Goal: Transaction & Acquisition: Book appointment/travel/reservation

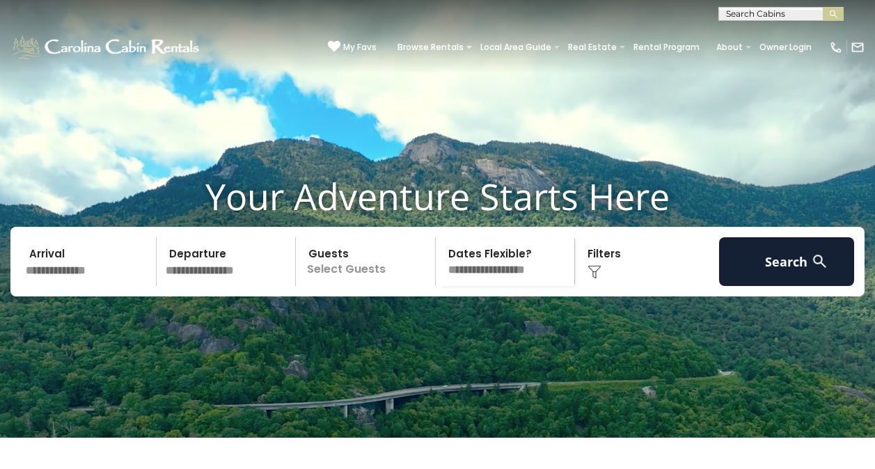
click at [63, 286] on input "text" at bounding box center [89, 261] width 136 height 49
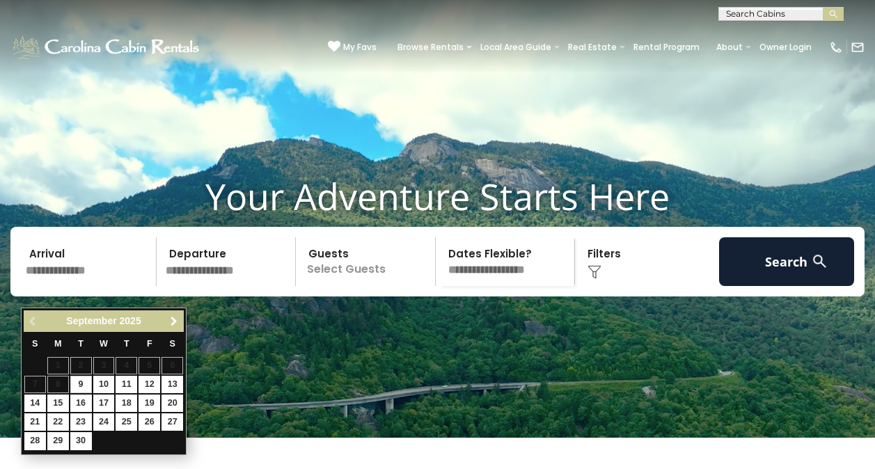
click at [171, 322] on span "Next" at bounding box center [173, 321] width 11 height 11
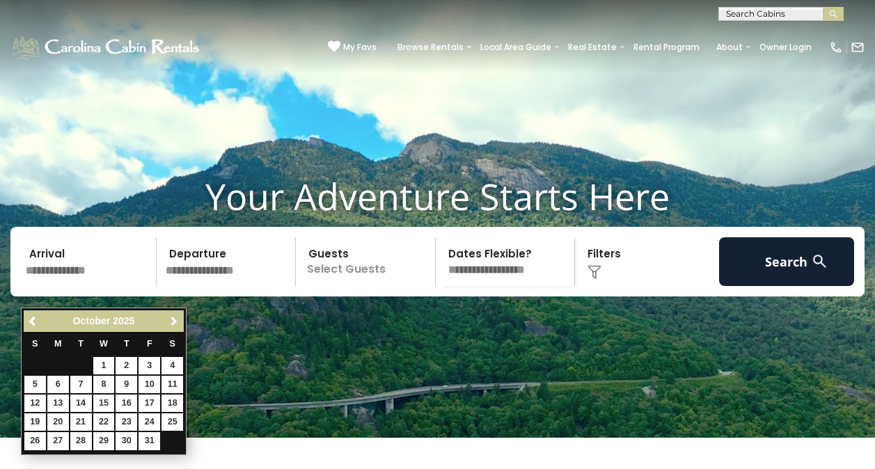
click at [171, 322] on span "Next" at bounding box center [173, 321] width 11 height 11
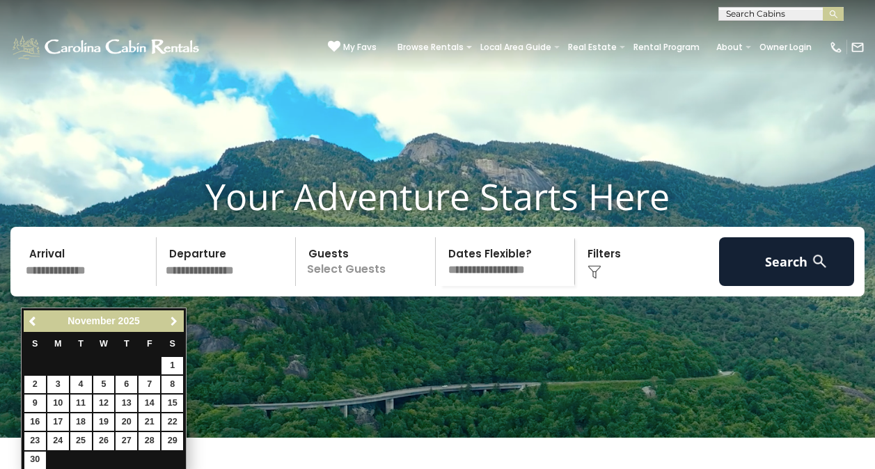
click at [171, 322] on span "Next" at bounding box center [173, 321] width 11 height 11
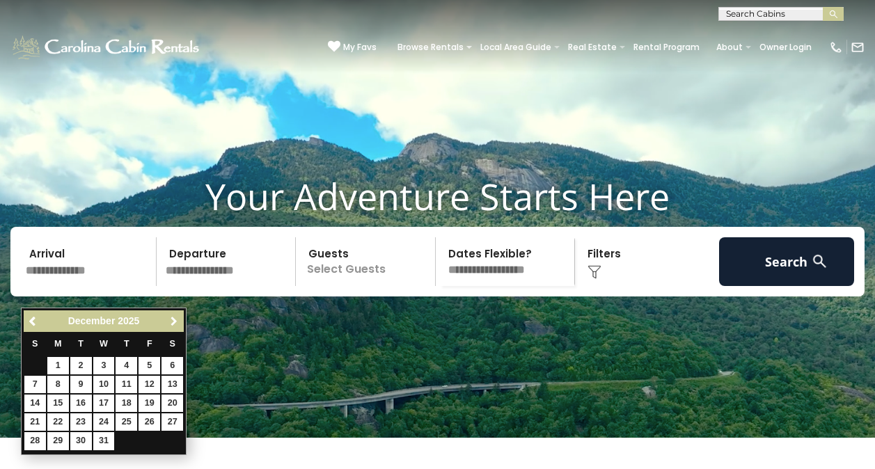
click at [171, 322] on span "Next" at bounding box center [173, 321] width 11 height 11
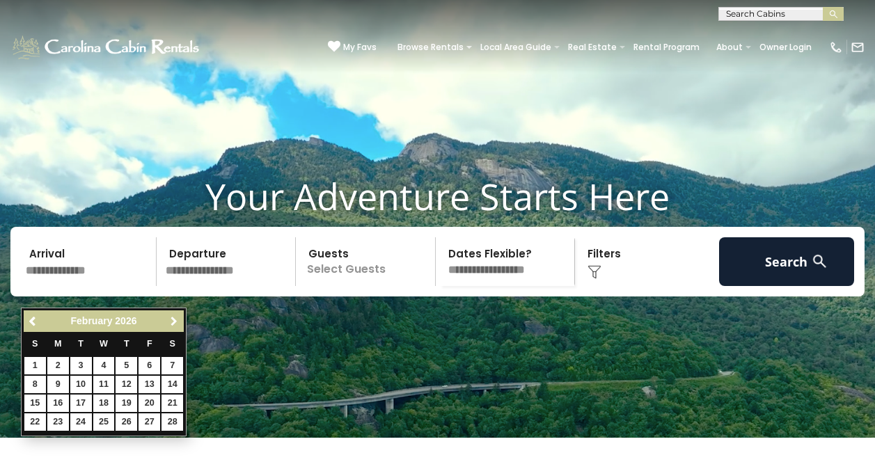
click at [171, 322] on span "Next" at bounding box center [173, 321] width 11 height 11
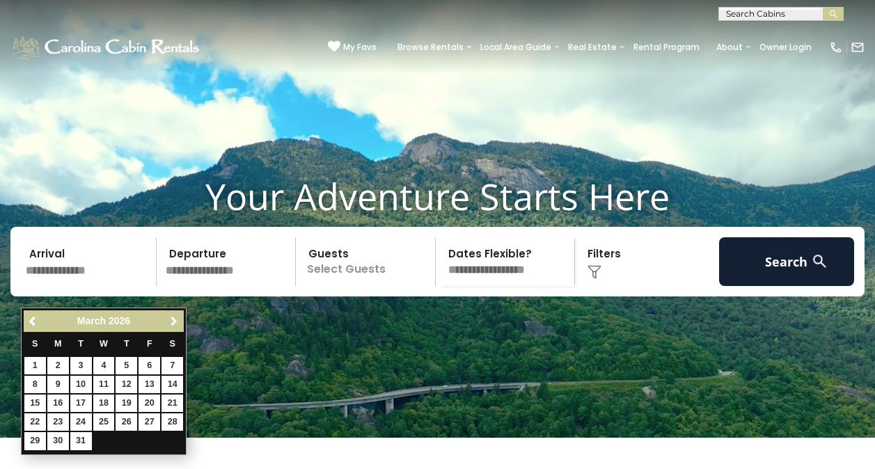
click at [171, 322] on span "Next" at bounding box center [173, 321] width 11 height 11
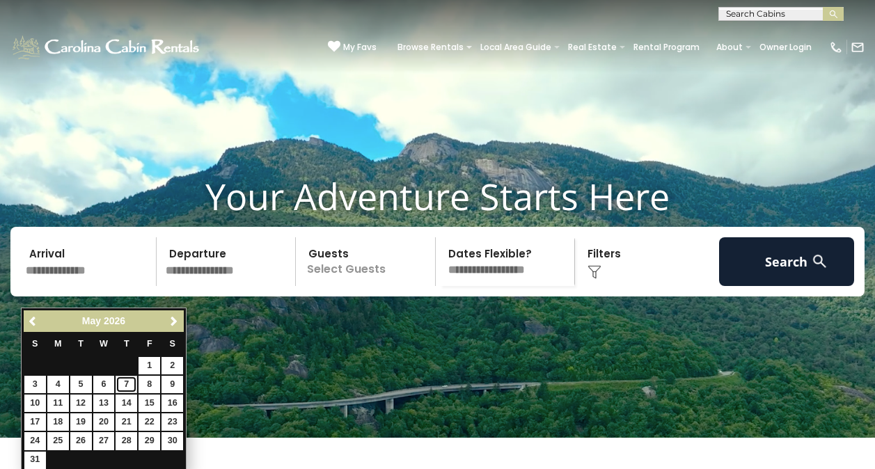
click at [124, 386] on link "7" at bounding box center [127, 384] width 22 height 17
type input "******"
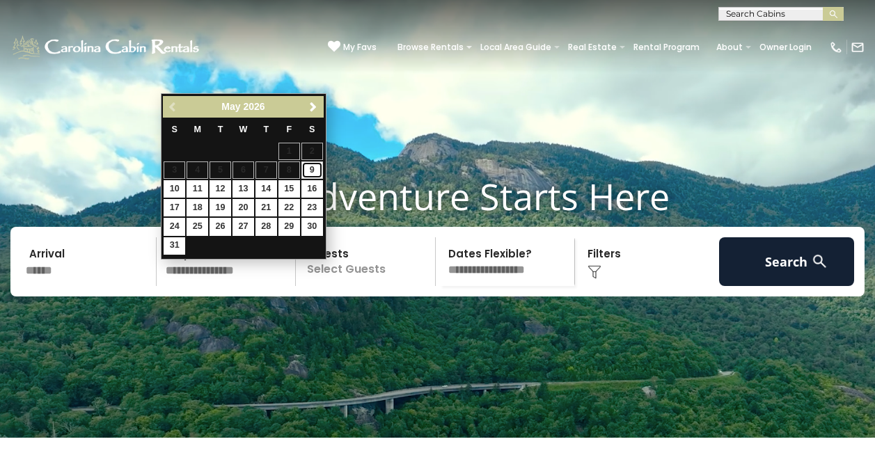
click at [314, 174] on link "9" at bounding box center [312, 170] width 22 height 17
type input "******"
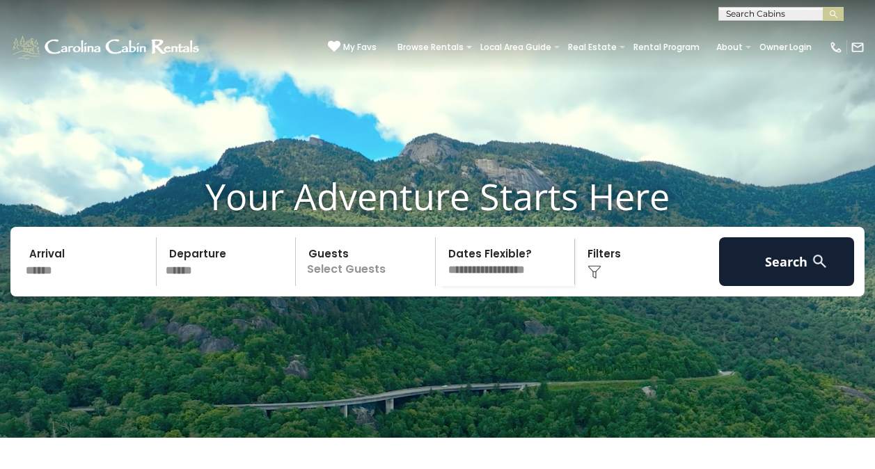
click at [366, 286] on p "Select Guests" at bounding box center [367, 261] width 135 height 49
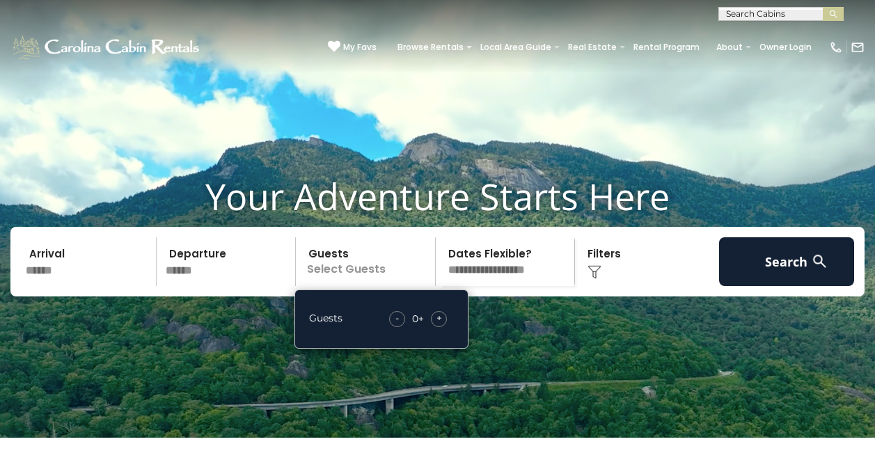
click at [439, 325] on span "+" at bounding box center [440, 318] width 6 height 14
click at [492, 285] on select "**********" at bounding box center [507, 261] width 135 height 49
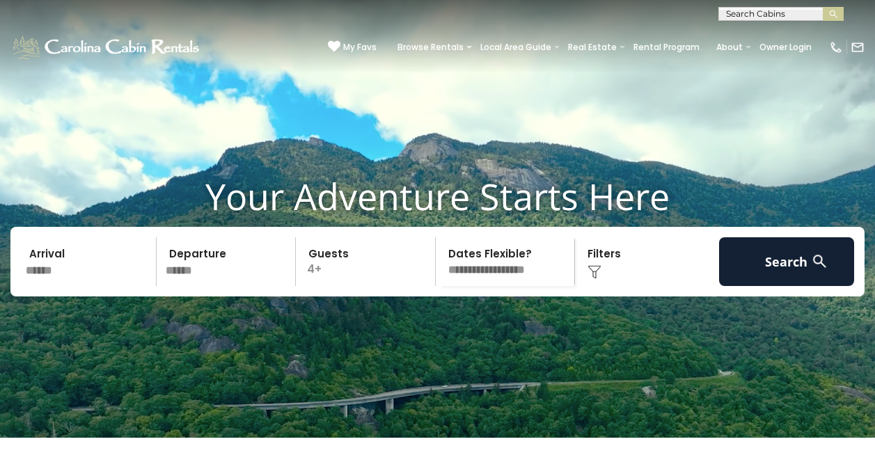
click at [492, 285] on select "**********" at bounding box center [507, 261] width 135 height 49
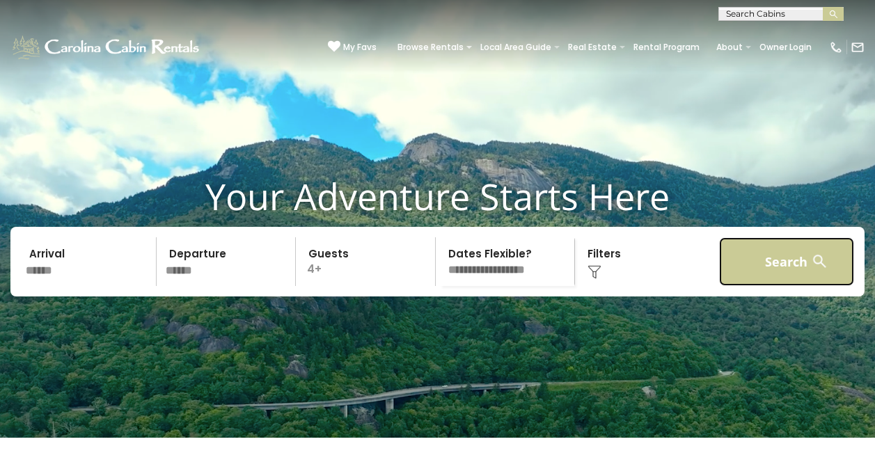
click at [763, 286] on button "Search" at bounding box center [787, 261] width 136 height 49
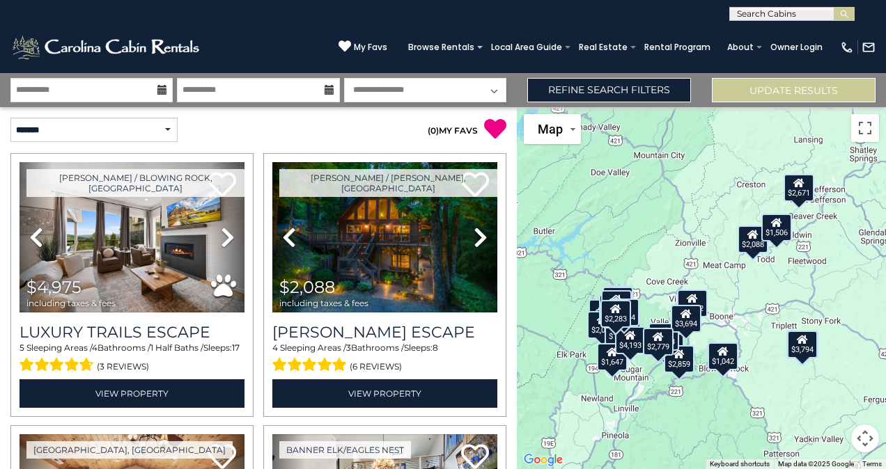
drag, startPoint x: 784, startPoint y: 283, endPoint x: 726, endPoint y: 346, distance: 85.2
click at [726, 346] on div "$4,975 $2,088 $1,939 $2,106 $2,642 $1,936 $2,539 $2,028 $2,882 $2,007 $1,339 $3…" at bounding box center [701, 288] width 369 height 362
click at [736, 335] on div "$4,975 $2,088 $1,939 $2,106 $2,642 $1,936 $2,539 $2,028 $2,882 $2,007 $1,339 $3…" at bounding box center [701, 288] width 369 height 362
click at [745, 320] on div "$4,975 $2,088 $1,939 $2,106 $2,642 $1,936 $2,539 $2,028 $2,882 $2,007 $1,339 $3…" at bounding box center [701, 288] width 369 height 362
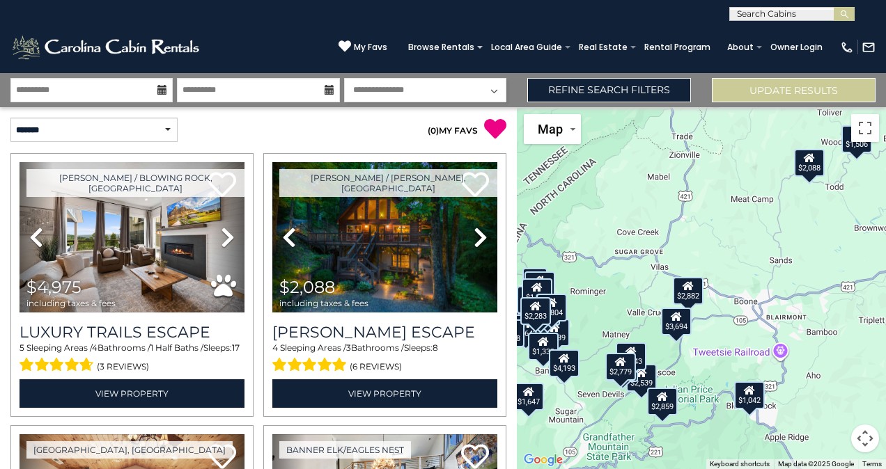
drag, startPoint x: 753, startPoint y: 406, endPoint x: 810, endPoint y: 390, distance: 59.3
click at [810, 390] on div "$4,975 $2,088 $1,939 $2,106 $2,642 $1,936 $2,539 $2,028 $2,882 $2,007 $1,339 $3…" at bounding box center [701, 288] width 369 height 362
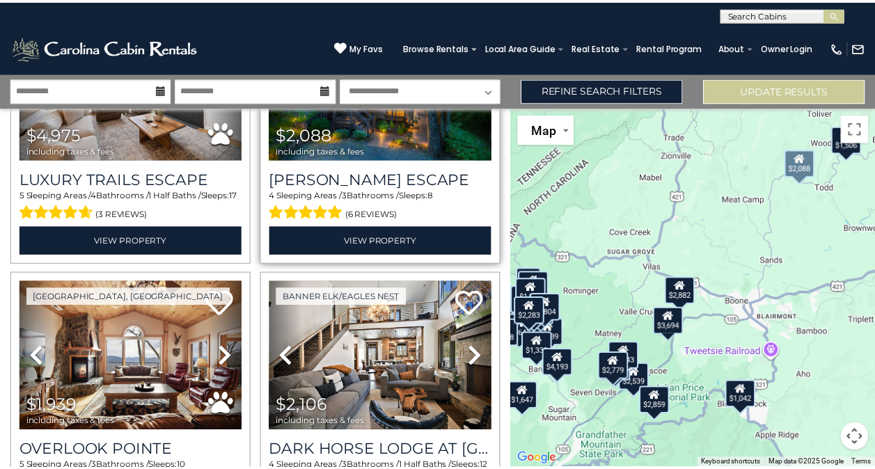
scroll to position [209, 0]
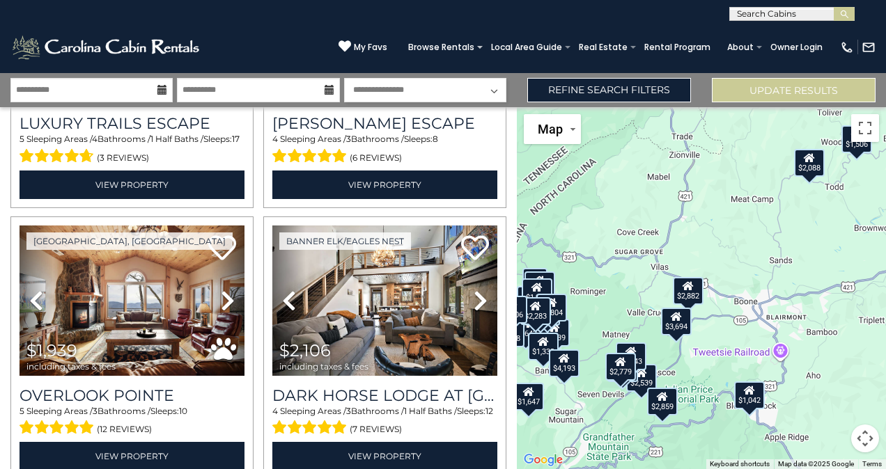
click at [746, 401] on div "$1,042" at bounding box center [749, 396] width 31 height 28
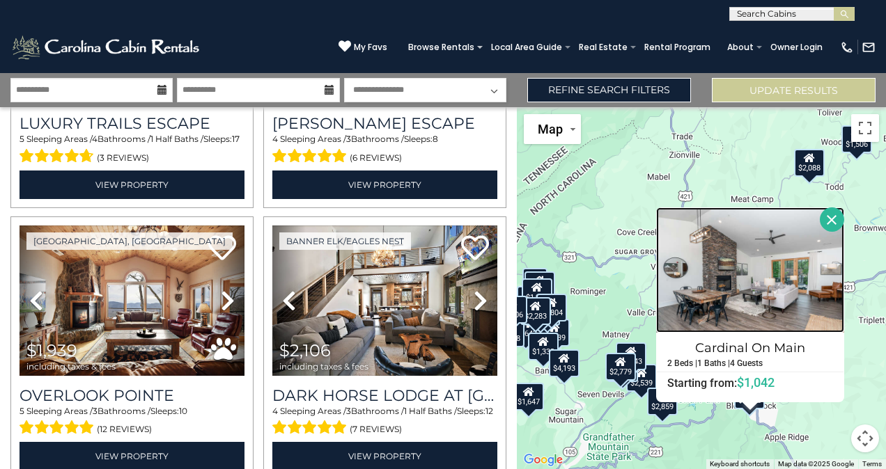
click at [769, 283] on img at bounding box center [750, 269] width 188 height 125
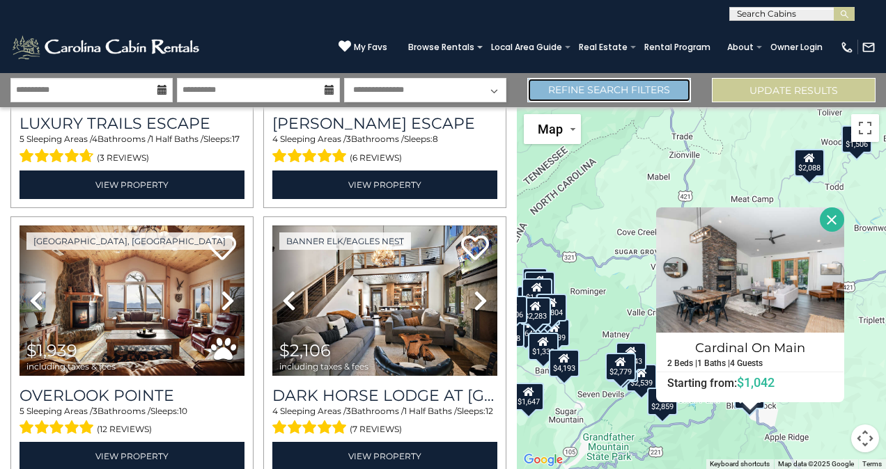
click at [576, 93] on link "Refine Search Filters" at bounding box center [609, 90] width 164 height 24
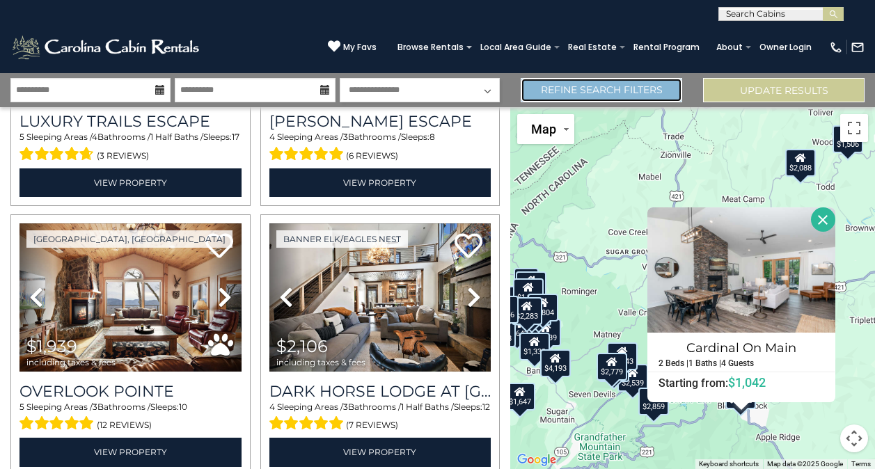
scroll to position [207, 0]
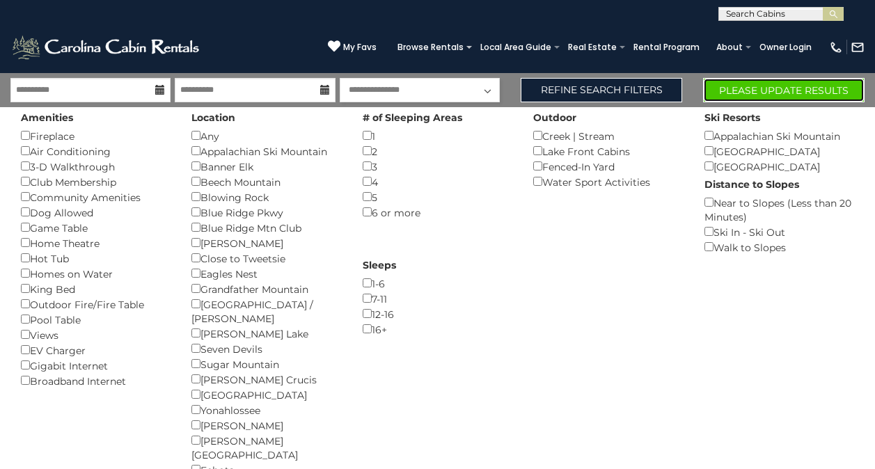
click at [742, 84] on button "Please Update Results" at bounding box center [784, 90] width 162 height 24
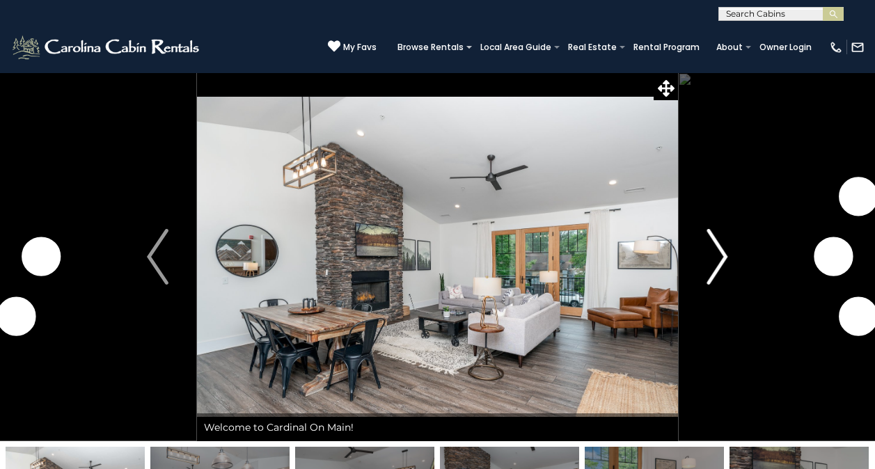
click at [717, 271] on img "Next" at bounding box center [717, 257] width 21 height 56
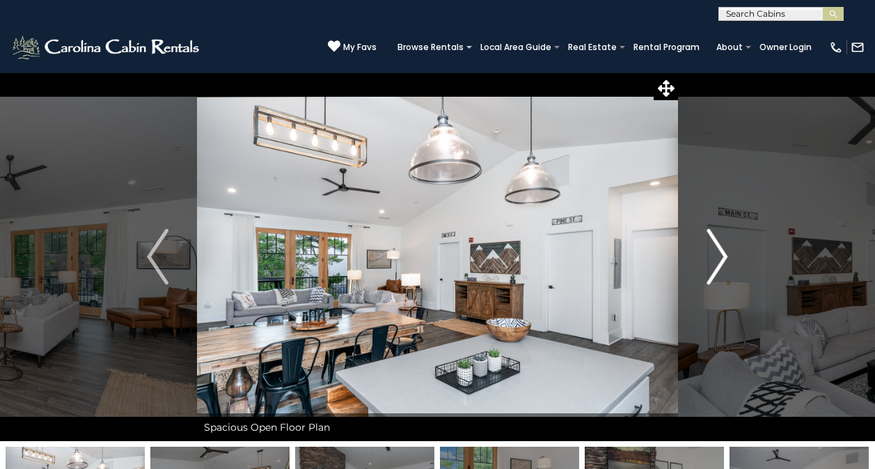
click at [717, 269] on img "Next" at bounding box center [717, 257] width 21 height 56
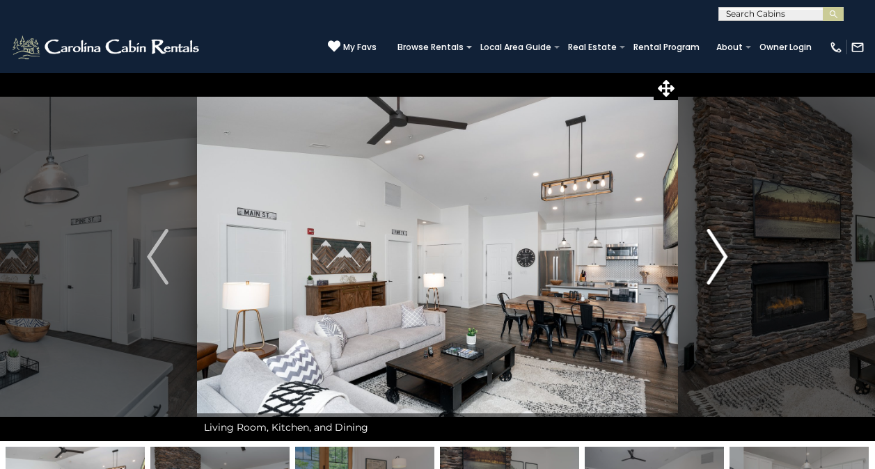
click at [717, 269] on img "Next" at bounding box center [717, 257] width 21 height 56
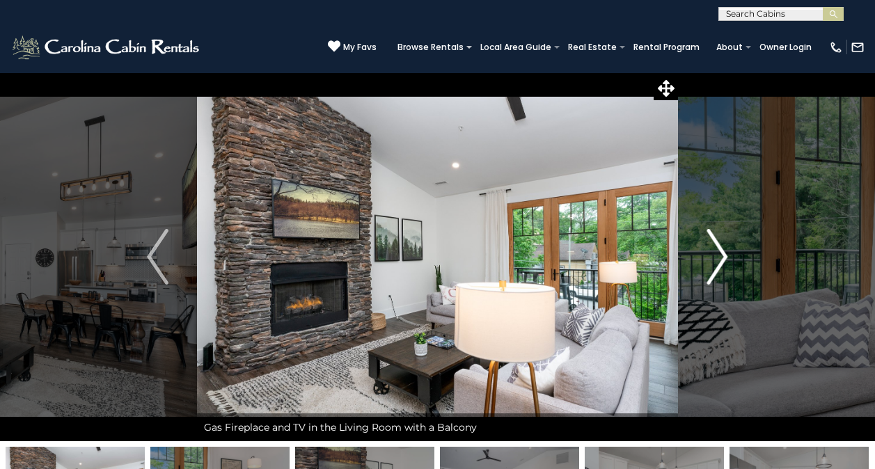
click at [717, 269] on img "Next" at bounding box center [717, 257] width 21 height 56
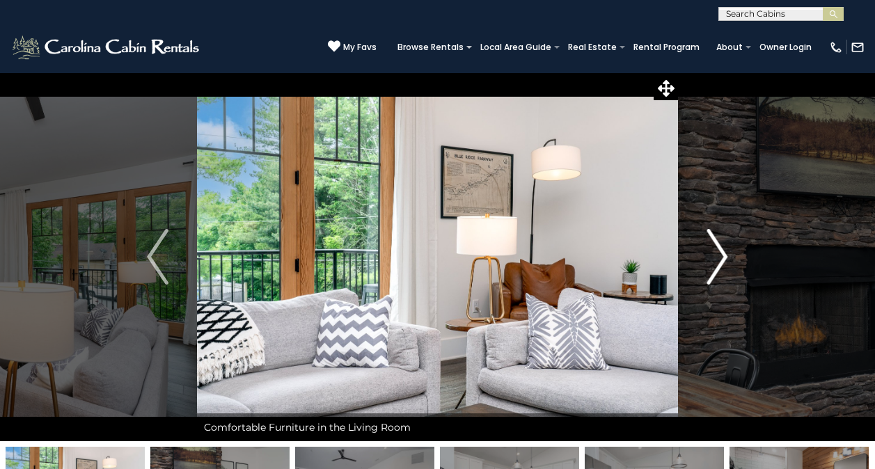
click at [717, 269] on img "Next" at bounding box center [717, 257] width 21 height 56
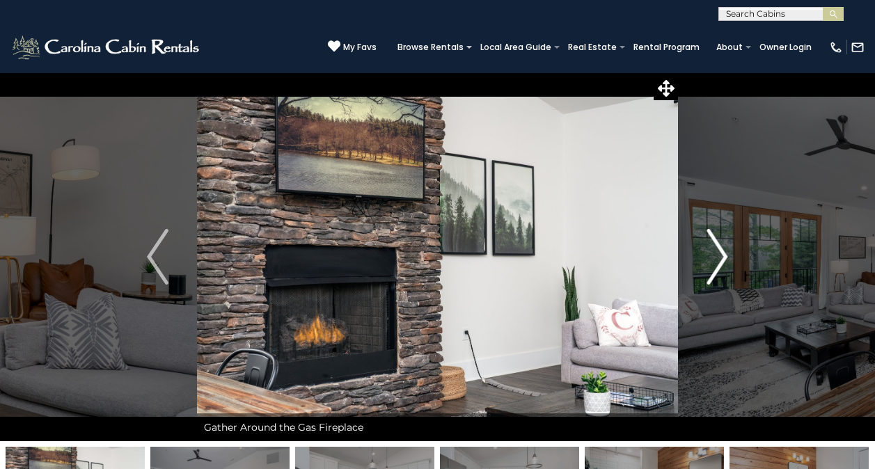
click at [717, 269] on img "Next" at bounding box center [717, 257] width 21 height 56
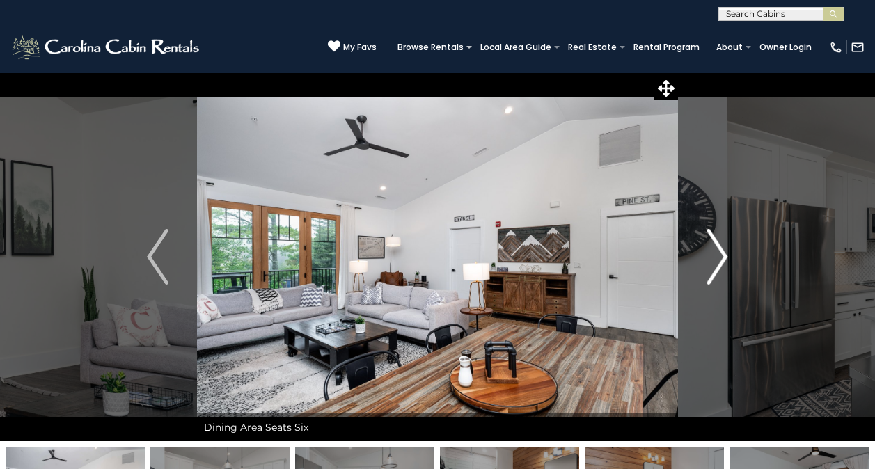
click at [717, 269] on img "Next" at bounding box center [717, 257] width 21 height 56
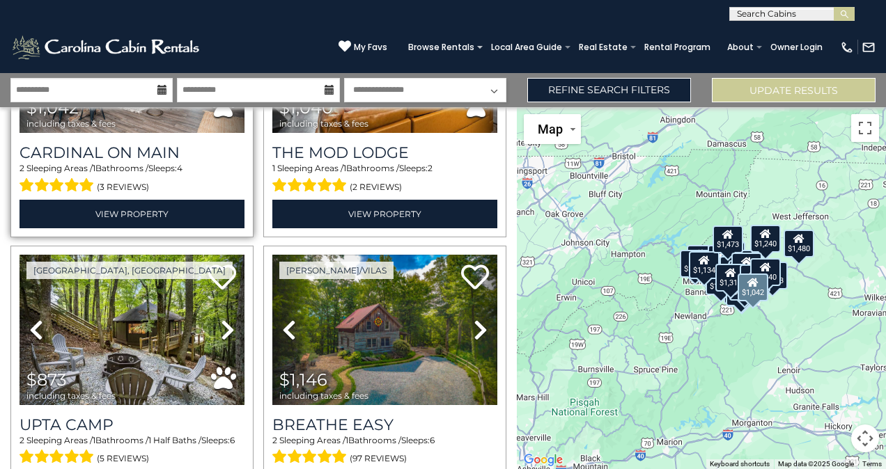
scroll to position [209, 0]
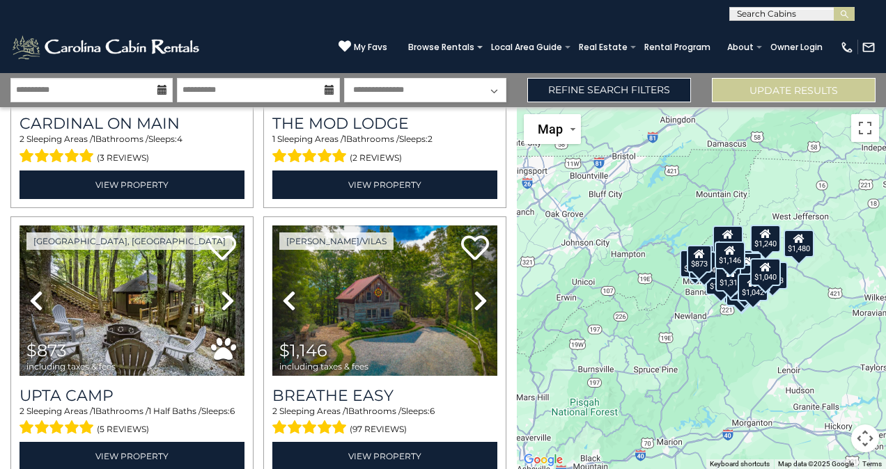
click at [786, 342] on div "$1,042 $1,040 $873 $1,146 $1,240 $1,229 $1,456 $1,234 $1,480 $1,253 $1,664 $1,7…" at bounding box center [701, 288] width 369 height 362
click at [779, 333] on div "$1,042 $1,040 $873 $1,146 $1,240 $1,229 $1,456 $1,234 $1,480 $1,253 $1,664 $1,7…" at bounding box center [701, 288] width 369 height 362
drag, startPoint x: 740, startPoint y: 349, endPoint x: 733, endPoint y: 419, distance: 70.0
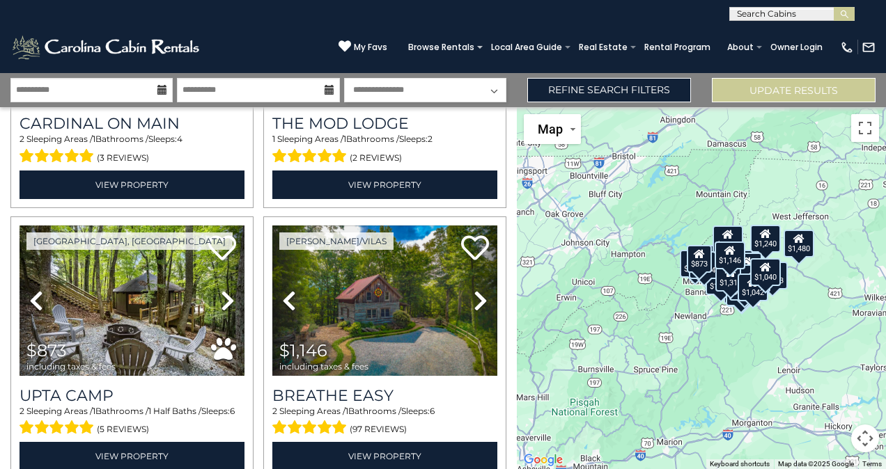
click at [733, 419] on div "$1,042 $1,040 $873 $1,146 $1,240 $1,229 $1,456 $1,234 $1,480 $1,253 $1,664 $1,7…" at bounding box center [701, 288] width 369 height 362
drag, startPoint x: 673, startPoint y: 342, endPoint x: 627, endPoint y: 384, distance: 63.1
click at [627, 384] on div "$1,042 $1,040 $873 $1,146 $1,240 $1,229 $1,456 $1,234 $1,480 $1,253 $1,664 $1,7…" at bounding box center [701, 288] width 369 height 362
click at [743, 344] on div "$1,042 $1,040 $873 $1,146 $1,240 $1,229 $1,456 $1,234 $1,480 $1,253 $1,664 $1,7…" at bounding box center [701, 288] width 369 height 362
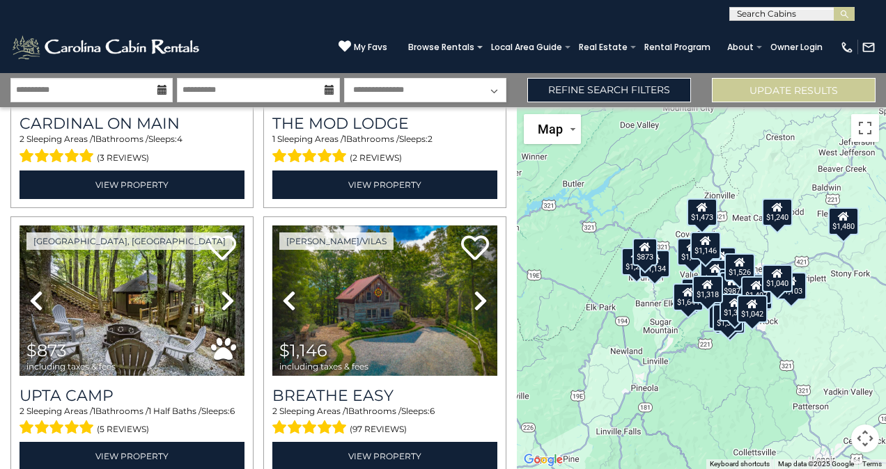
drag, startPoint x: 809, startPoint y: 288, endPoint x: 796, endPoint y: 354, distance: 67.4
click at [796, 354] on div "$1,042 $1,040 $873 $1,146 $1,240 $1,229 $1,456 $1,234 $1,480 $1,253 $1,664 $1,7…" at bounding box center [701, 288] width 369 height 362
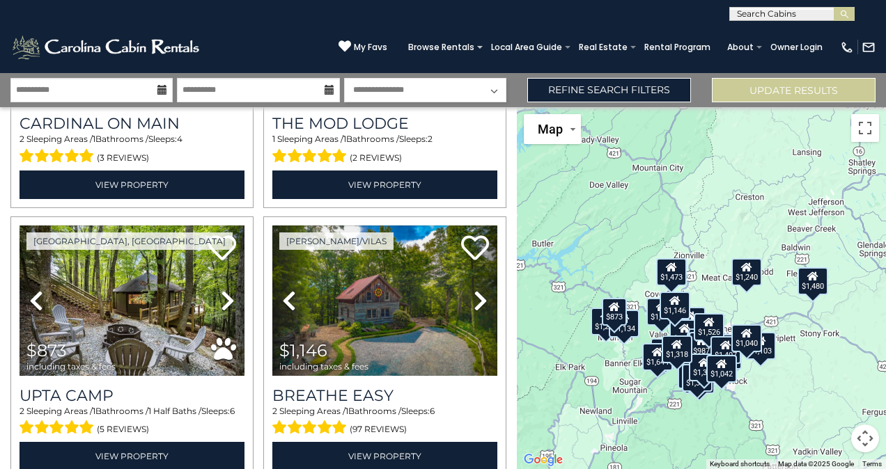
drag, startPoint x: 816, startPoint y: 356, endPoint x: 782, endPoint y: 421, distance: 73.2
click at [782, 421] on div "$1,042 $1,040 $873 $1,146 $1,240 $1,229 $1,456 $1,234 $1,480 $1,253 $1,664 $1,7…" at bounding box center [701, 288] width 369 height 362
click at [790, 402] on div "$1,042 $1,040 $873 $1,146 $1,240 $1,229 $1,456 $1,234 $1,480 $1,253 $1,664 $1,7…" at bounding box center [701, 288] width 369 height 362
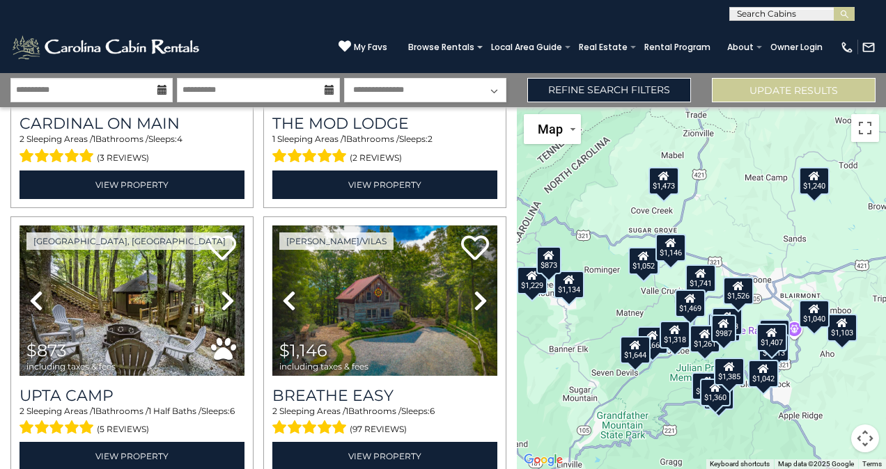
drag, startPoint x: 718, startPoint y: 385, endPoint x: 828, endPoint y: 409, distance: 113.2
click at [828, 409] on div "$1,042 $1,040 $873 $1,146 $1,240 $1,229 $1,456 $1,234 $1,480 $1,253 $1,664 $1,7…" at bounding box center [701, 288] width 369 height 362
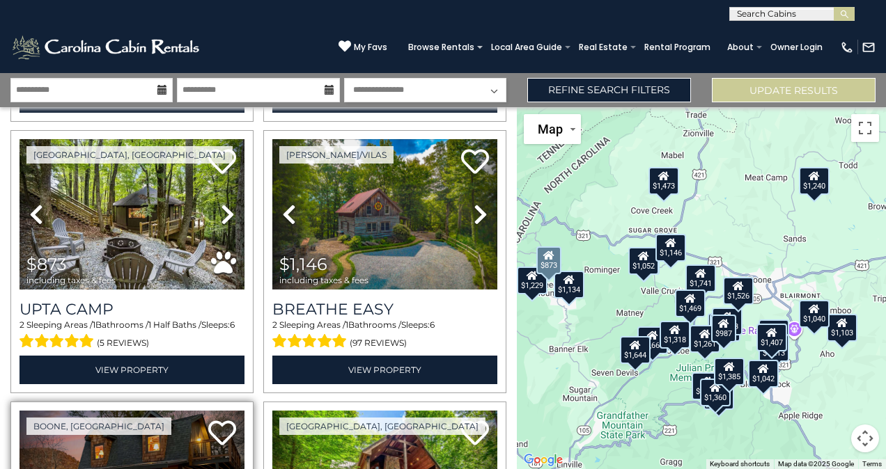
scroll to position [278, 0]
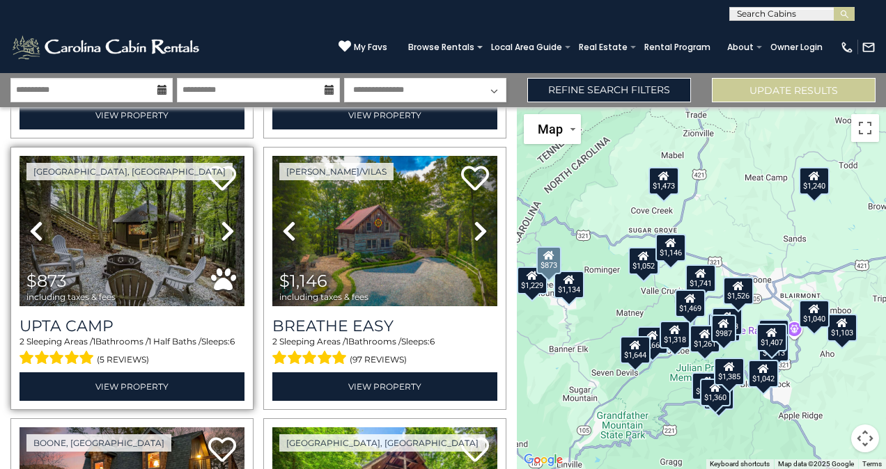
click at [226, 238] on icon at bounding box center [228, 231] width 14 height 22
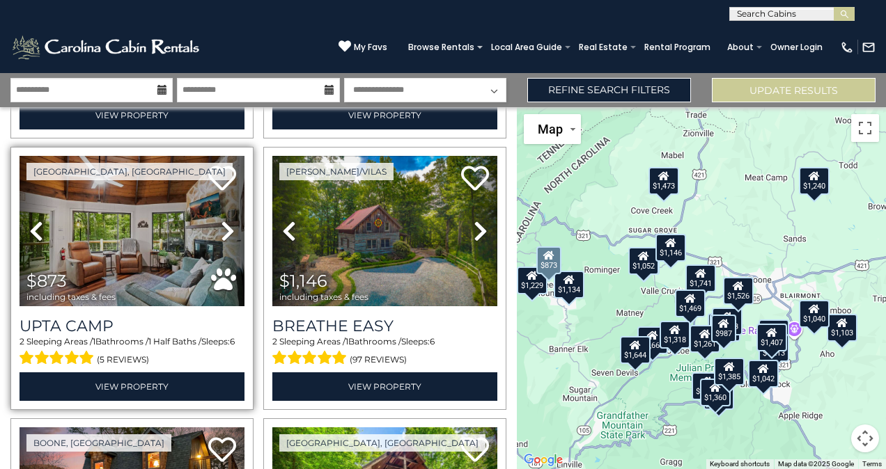
click at [226, 238] on icon at bounding box center [228, 231] width 14 height 22
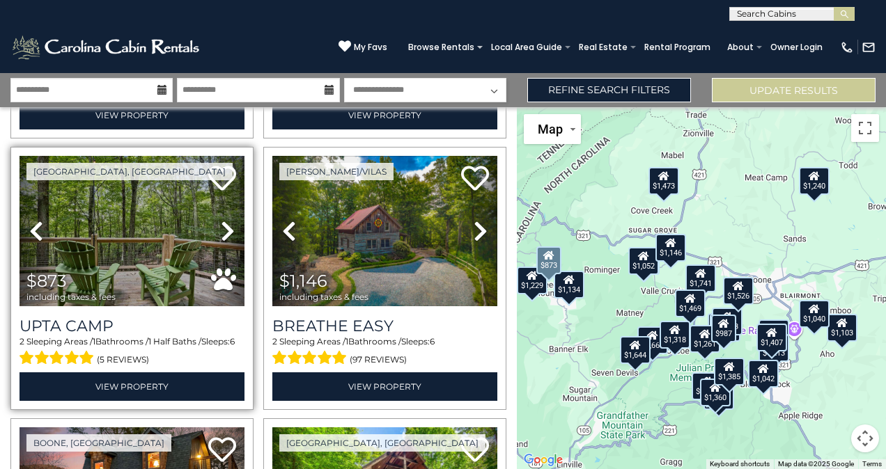
click at [37, 223] on icon at bounding box center [36, 231] width 14 height 22
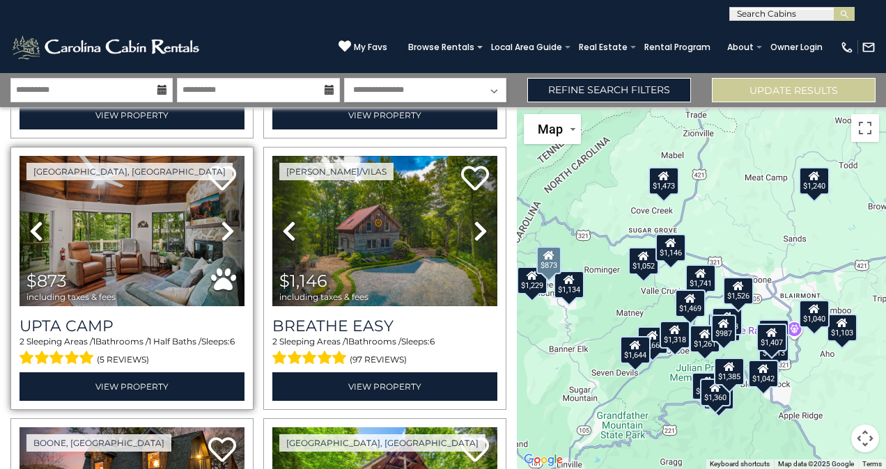
click at [37, 223] on icon at bounding box center [36, 231] width 14 height 22
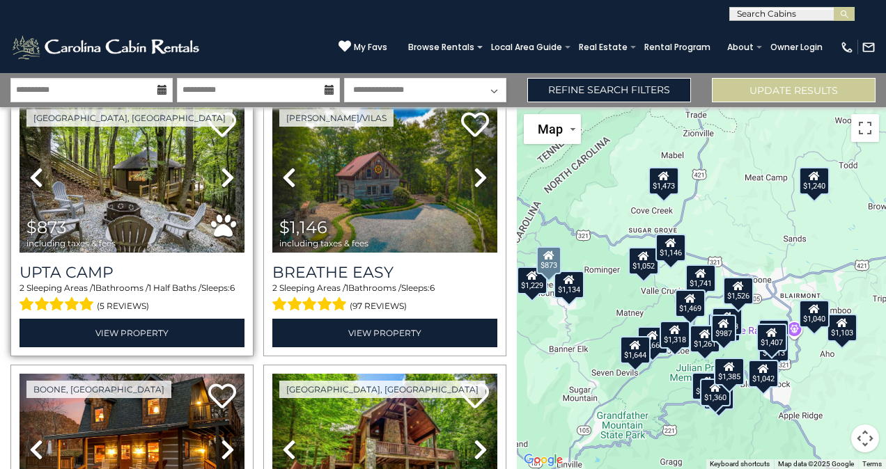
scroll to position [348, 0]
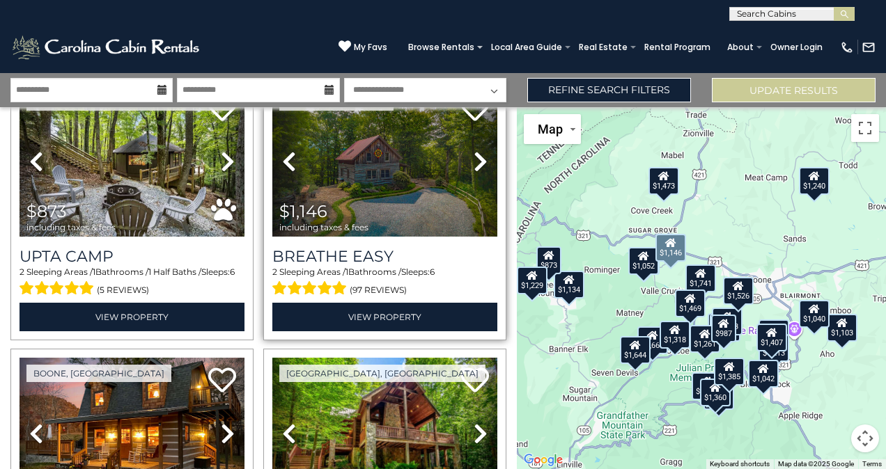
click at [473, 152] on icon at bounding box center [480, 161] width 14 height 22
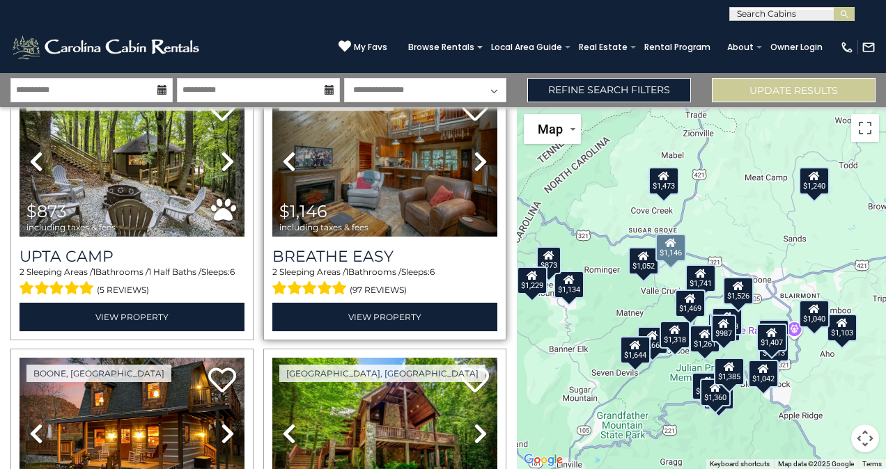
click at [473, 152] on icon at bounding box center [480, 161] width 14 height 22
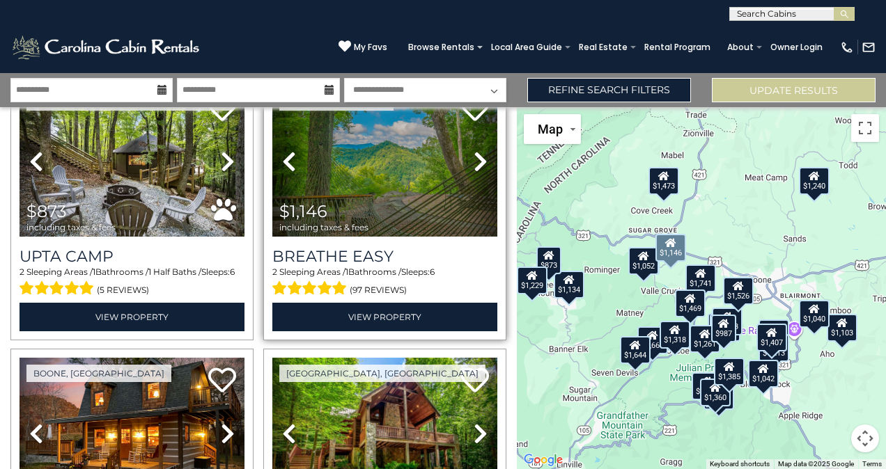
click at [473, 152] on icon at bounding box center [480, 161] width 14 height 22
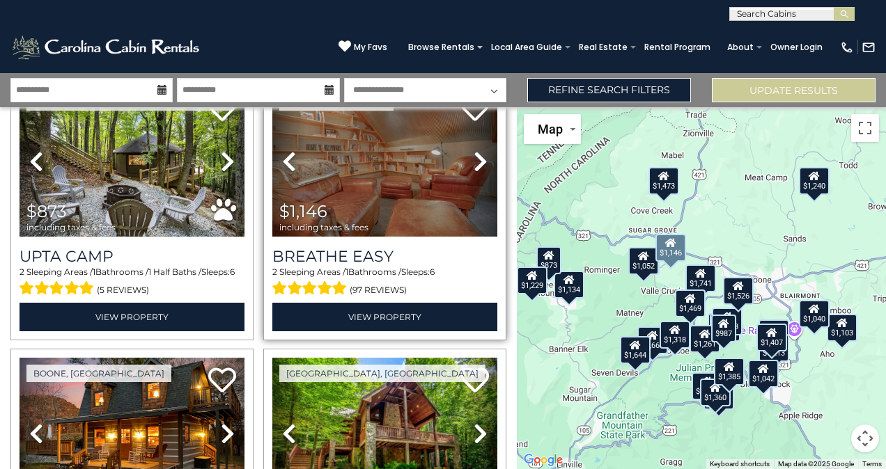
click at [473, 152] on icon at bounding box center [480, 161] width 14 height 22
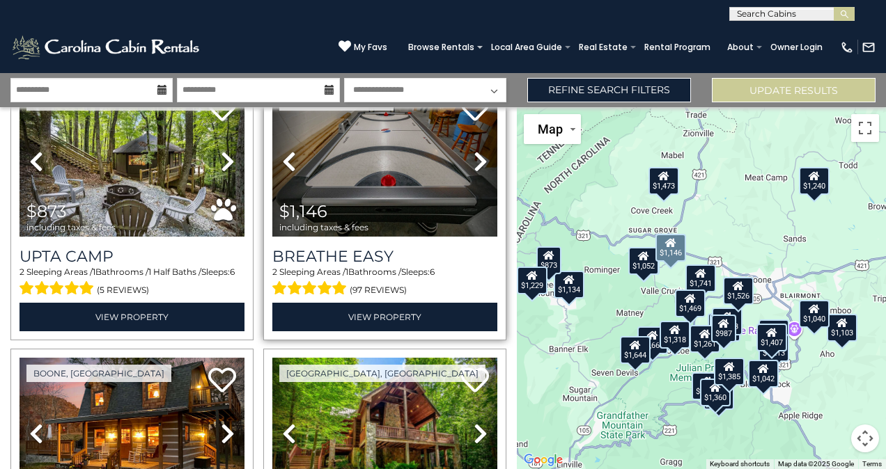
click at [473, 152] on icon at bounding box center [480, 161] width 14 height 22
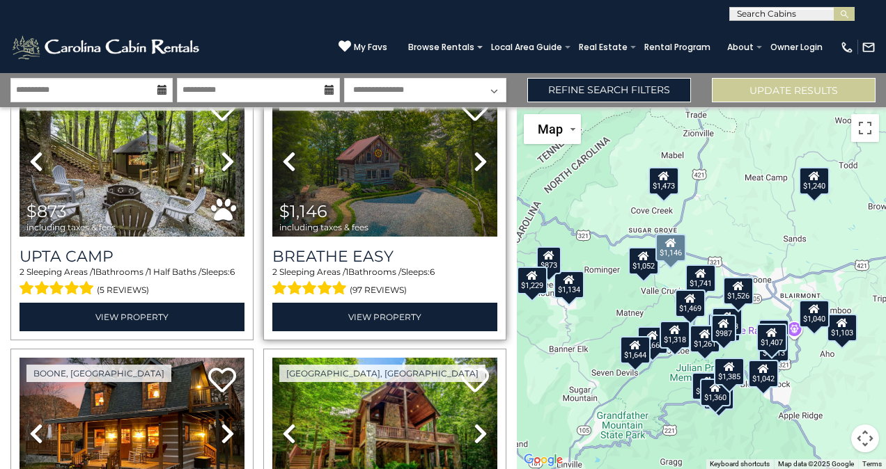
click at [473, 152] on icon at bounding box center [480, 161] width 14 height 22
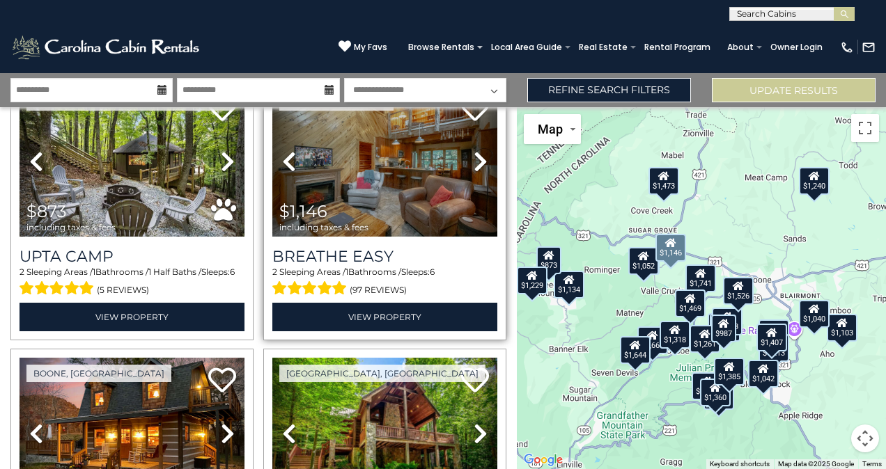
click at [473, 152] on icon at bounding box center [480, 161] width 14 height 22
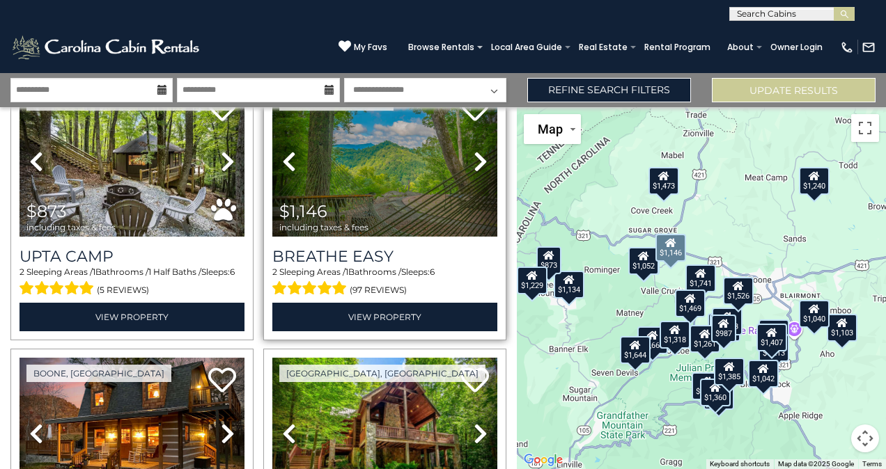
click at [473, 152] on icon at bounding box center [480, 161] width 14 height 22
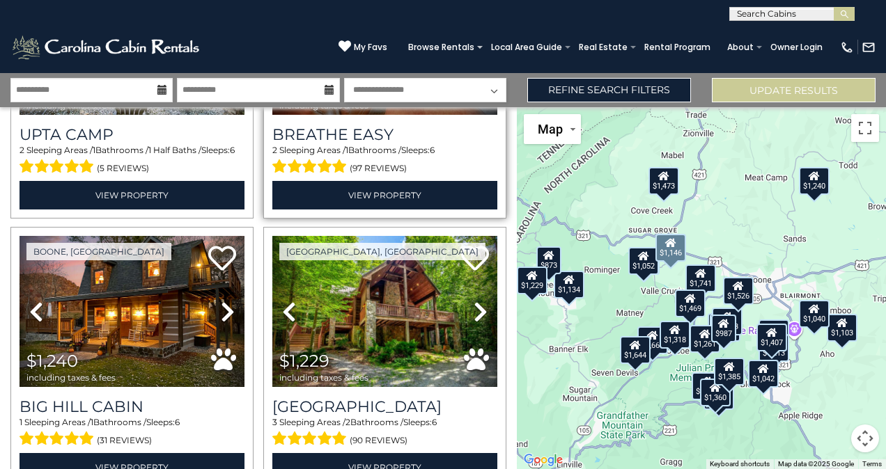
scroll to position [487, 0]
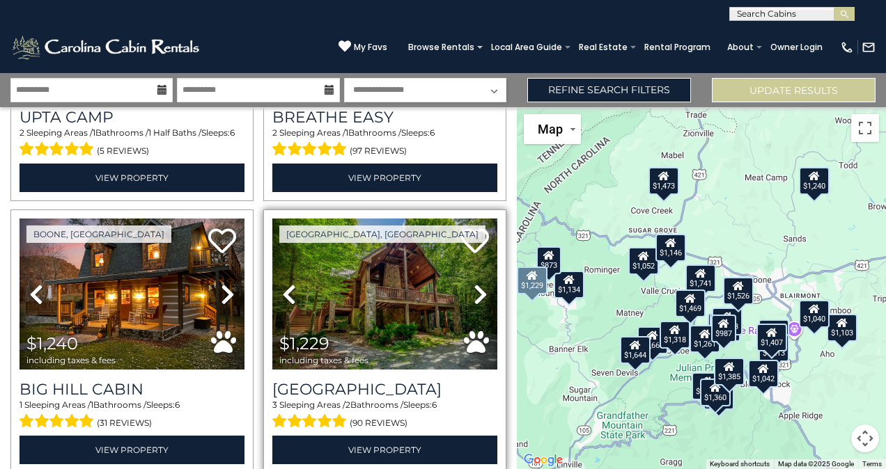
click at [473, 285] on icon at bounding box center [480, 294] width 14 height 22
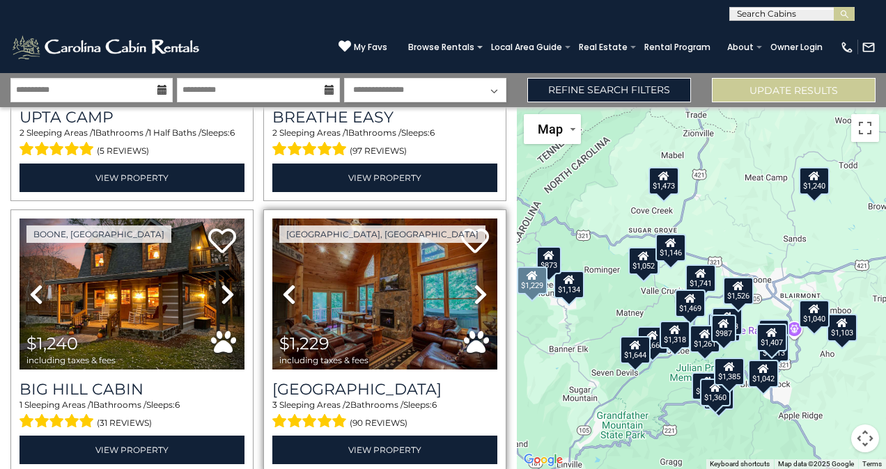
click at [473, 285] on icon at bounding box center [480, 294] width 14 height 22
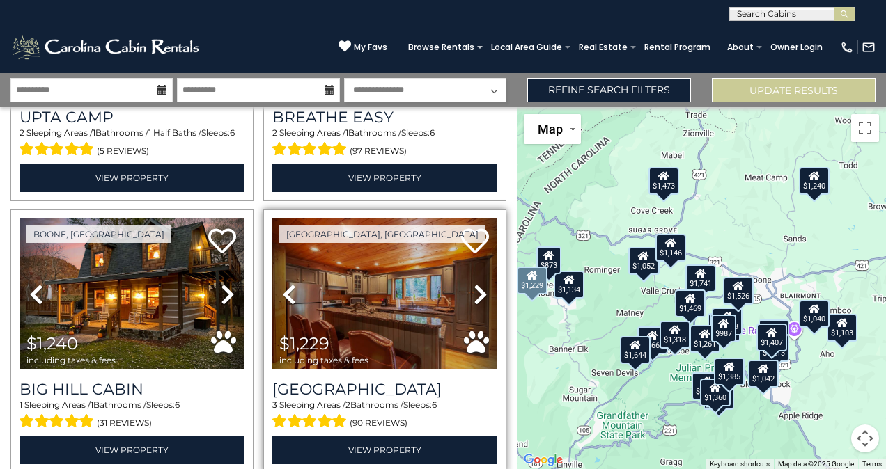
click at [473, 285] on icon at bounding box center [480, 294] width 14 height 22
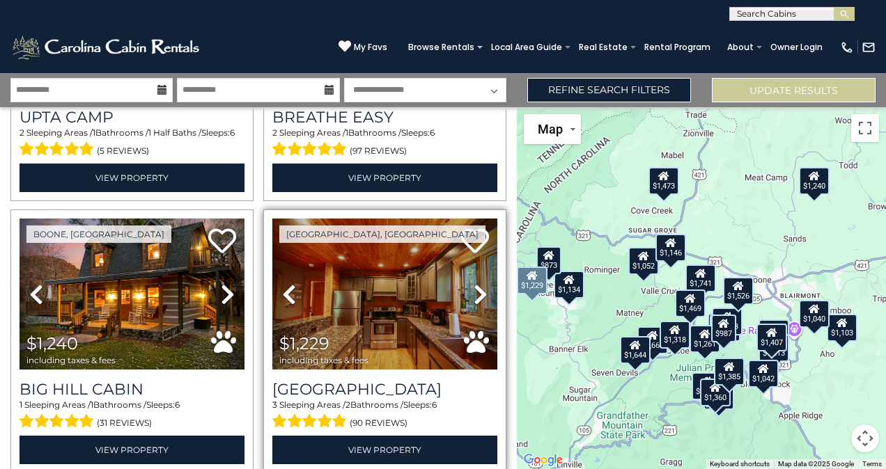
click at [473, 285] on icon at bounding box center [480, 294] width 14 height 22
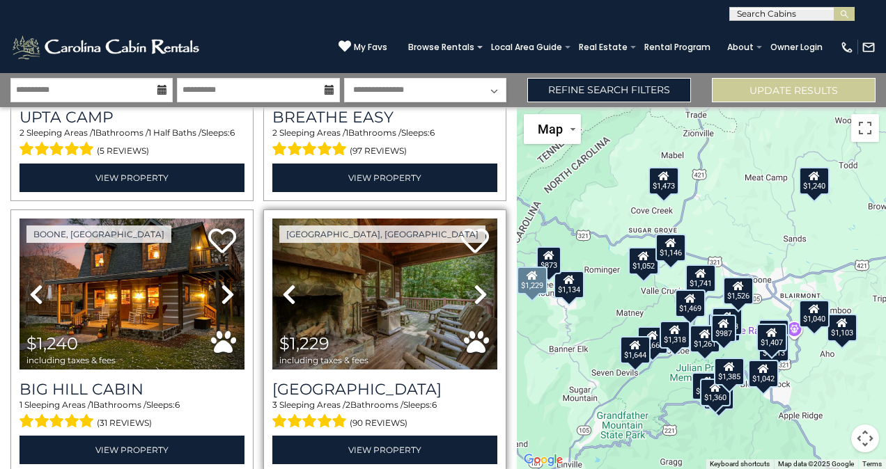
click at [473, 285] on icon at bounding box center [480, 294] width 14 height 22
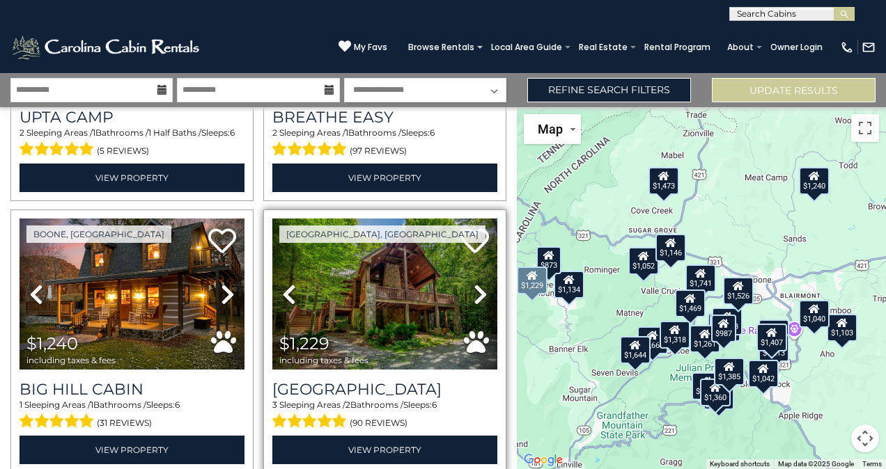
click at [473, 285] on icon at bounding box center [480, 294] width 14 height 22
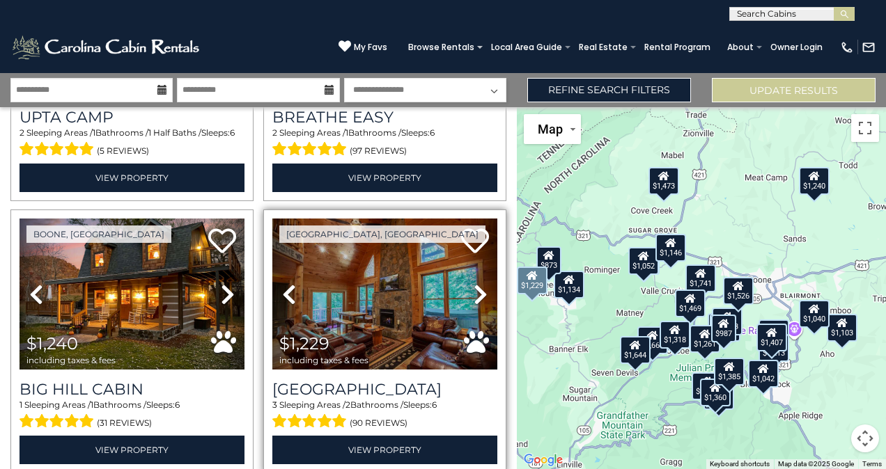
click at [473, 285] on icon at bounding box center [480, 294] width 14 height 22
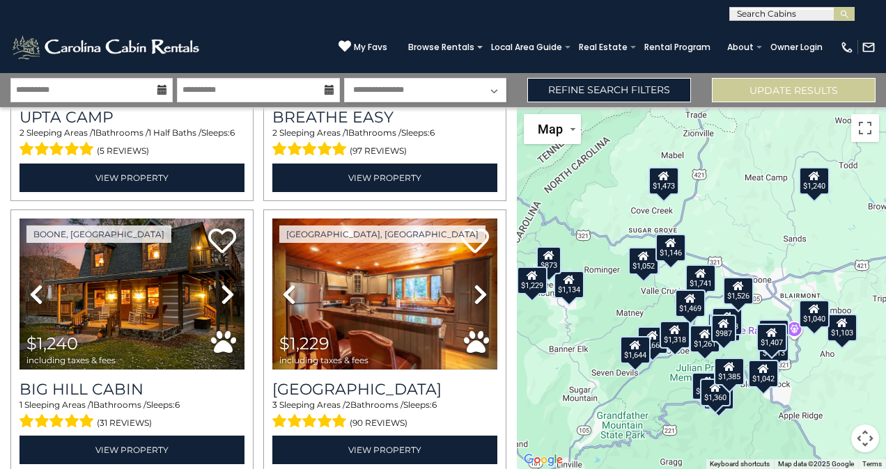
click at [540, 320] on div "$1,042 $1,040 $873 $1,146 $1,240 $1,229 $1,456 $1,234 $1,480 $1,253 $1,664 $1,7…" at bounding box center [701, 288] width 369 height 362
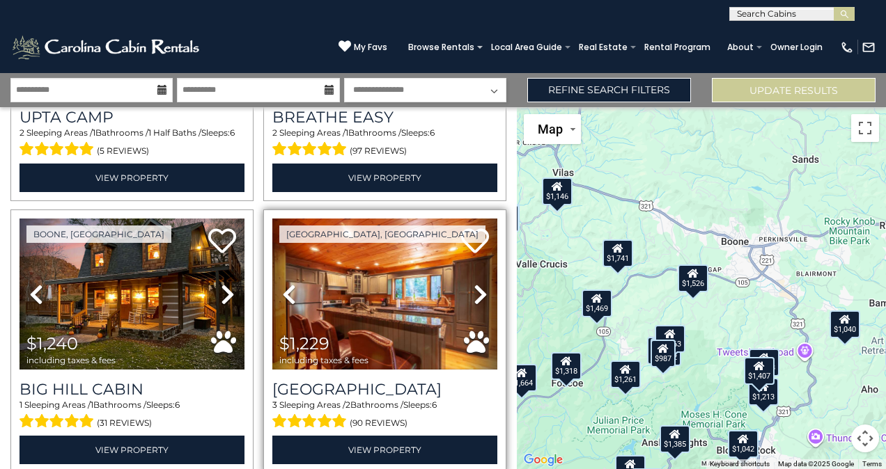
drag, startPoint x: 744, startPoint y: 323, endPoint x: 496, endPoint y: 326, distance: 247.9
click at [496, 326] on div "**********" at bounding box center [443, 271] width 886 height 396
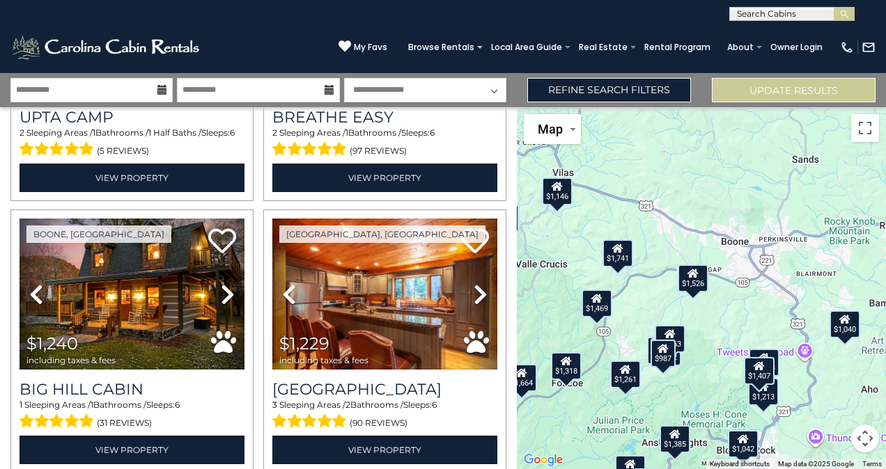
click at [749, 451] on div "$1,042" at bounding box center [743, 444] width 31 height 28
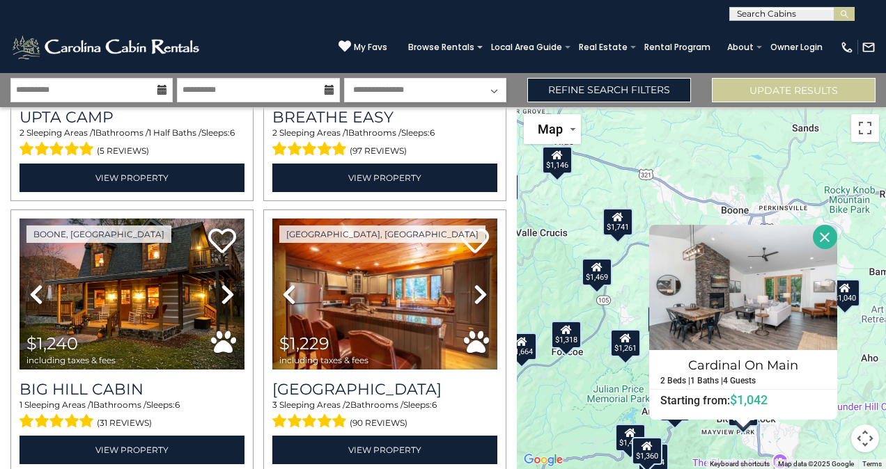
click at [822, 232] on button "Close" at bounding box center [824, 237] width 24 height 24
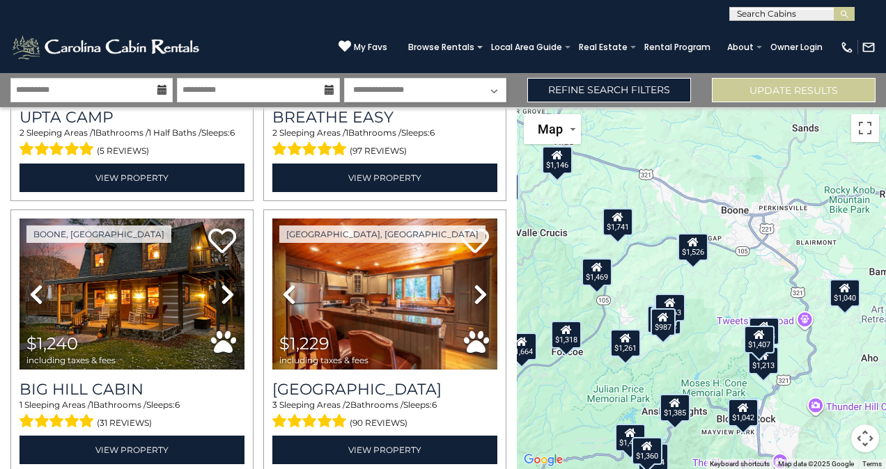
click at [847, 297] on div "$1,040" at bounding box center [844, 293] width 31 height 28
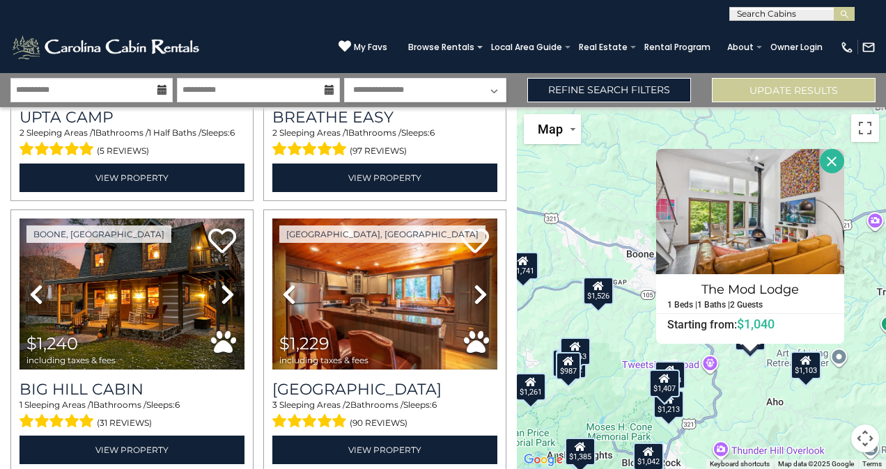
click at [745, 384] on div "$1,042 $1,040 $873 $1,146 $1,240 $1,229 $1,456 $1,234 $1,480 $1,253 $1,664 $1,7…" at bounding box center [701, 288] width 369 height 362
click at [838, 159] on button "Close" at bounding box center [831, 161] width 24 height 24
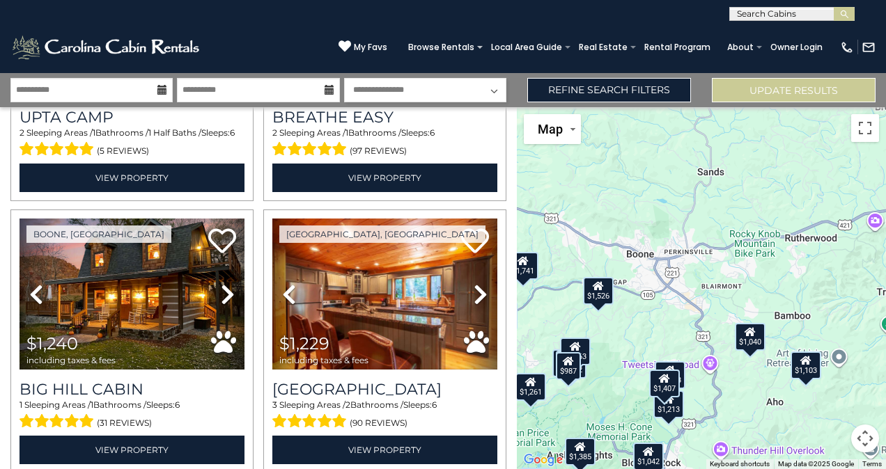
click at [813, 366] on div "$1,103" at bounding box center [805, 366] width 31 height 28
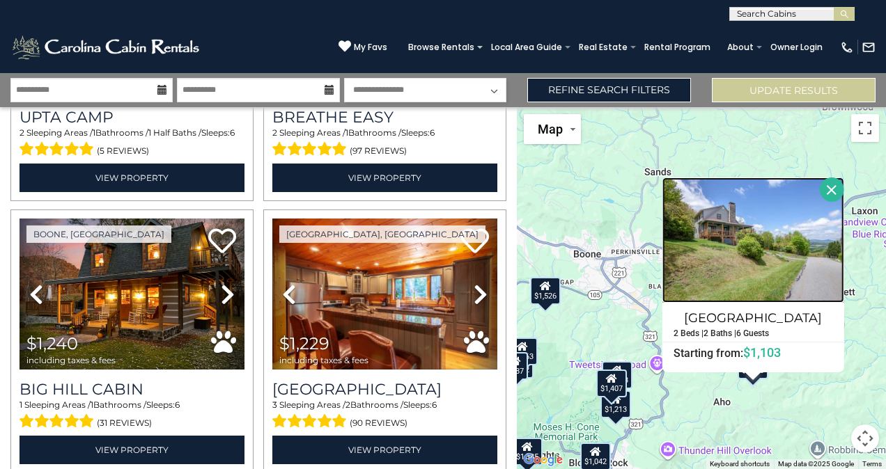
click at [808, 248] on img at bounding box center [753, 240] width 182 height 125
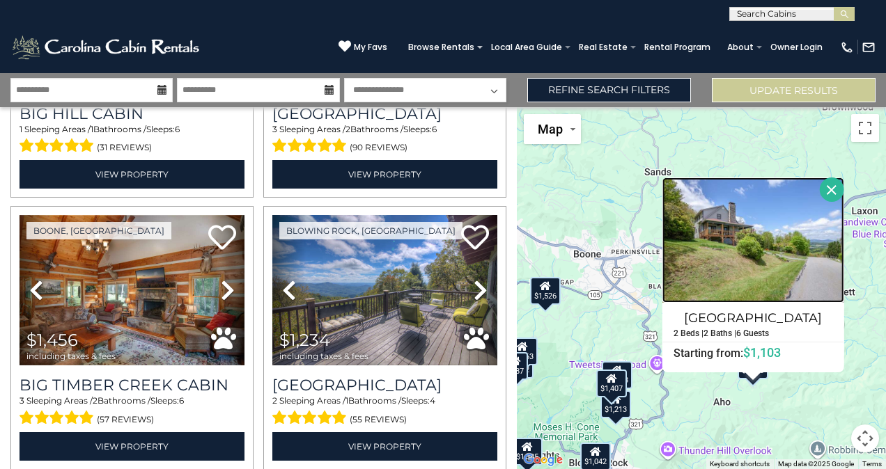
scroll to position [766, 0]
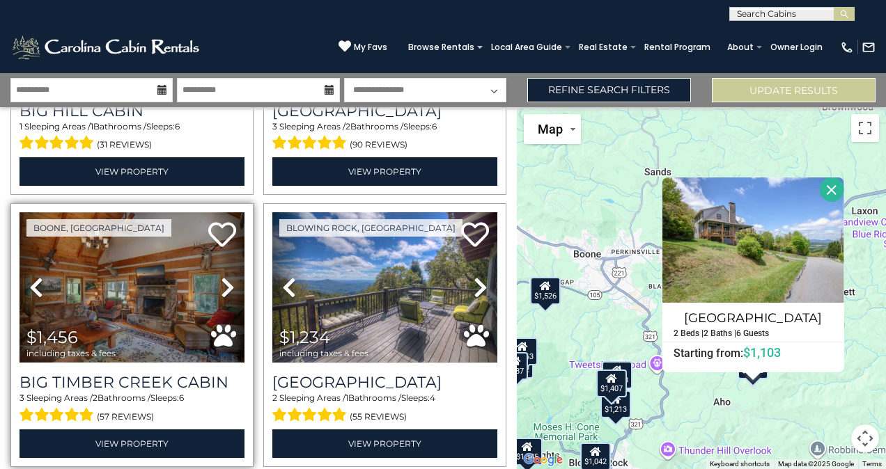
click at [221, 276] on icon at bounding box center [228, 287] width 14 height 22
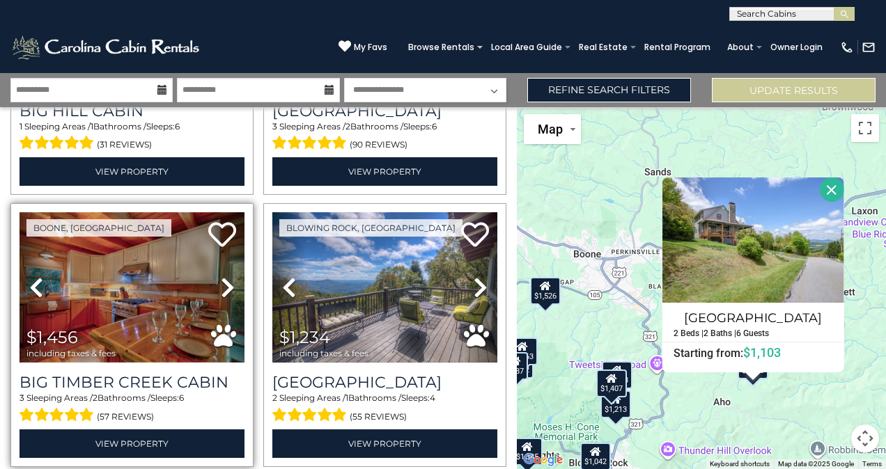
click at [221, 276] on icon at bounding box center [228, 287] width 14 height 22
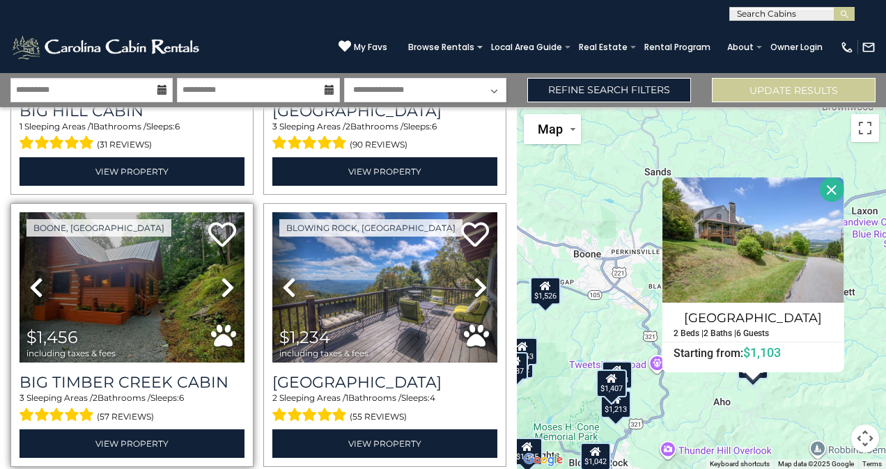
click at [221, 276] on icon at bounding box center [228, 287] width 14 height 22
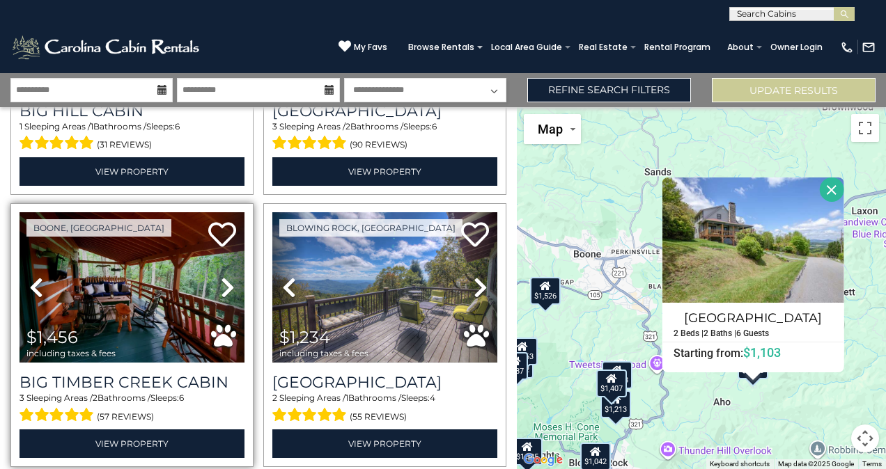
click at [221, 276] on icon at bounding box center [228, 287] width 14 height 22
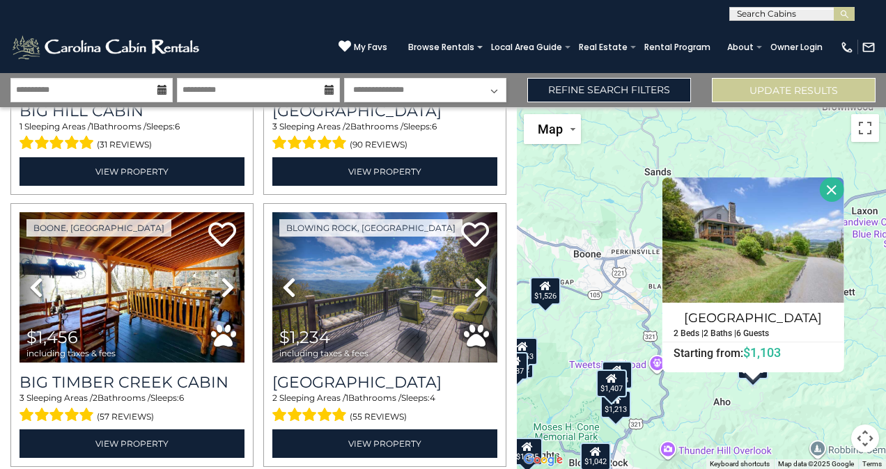
click at [834, 190] on button "Close" at bounding box center [831, 190] width 24 height 24
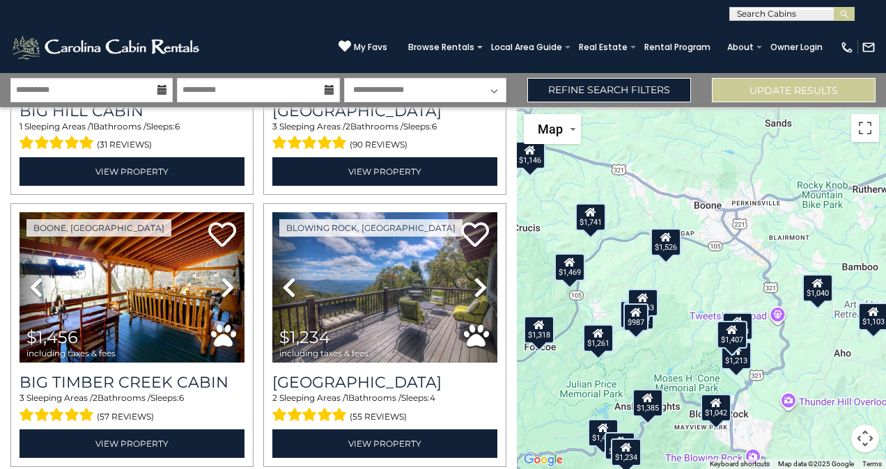
drag, startPoint x: 607, startPoint y: 320, endPoint x: 730, endPoint y: 270, distance: 132.1
click at [730, 270] on div "$1,042 $1,040 $873 $1,146 $1,240 $1,229 $1,456 $1,234 $1,480 $1,253 $1,664 $1,7…" at bounding box center [701, 288] width 369 height 362
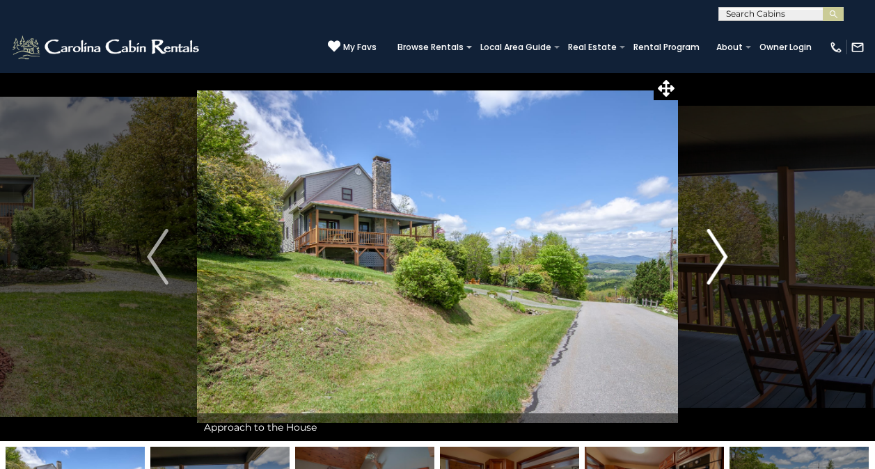
click at [718, 256] on img "Next" at bounding box center [717, 257] width 21 height 56
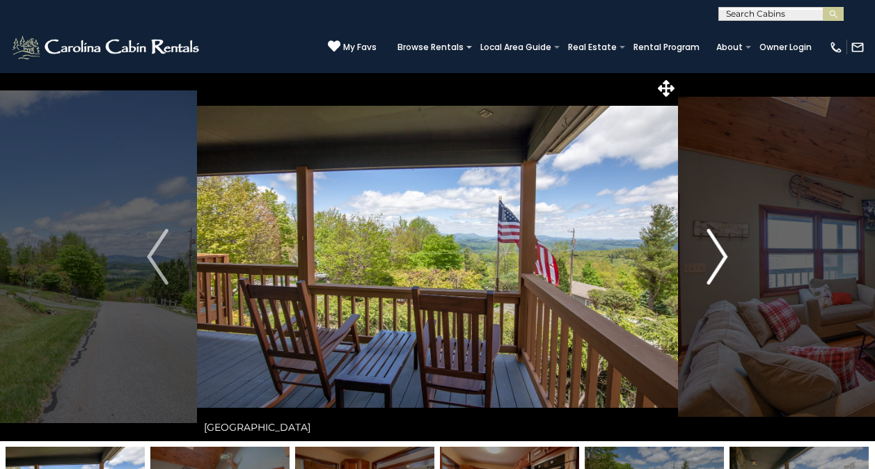
click at [718, 256] on img "Next" at bounding box center [717, 257] width 21 height 56
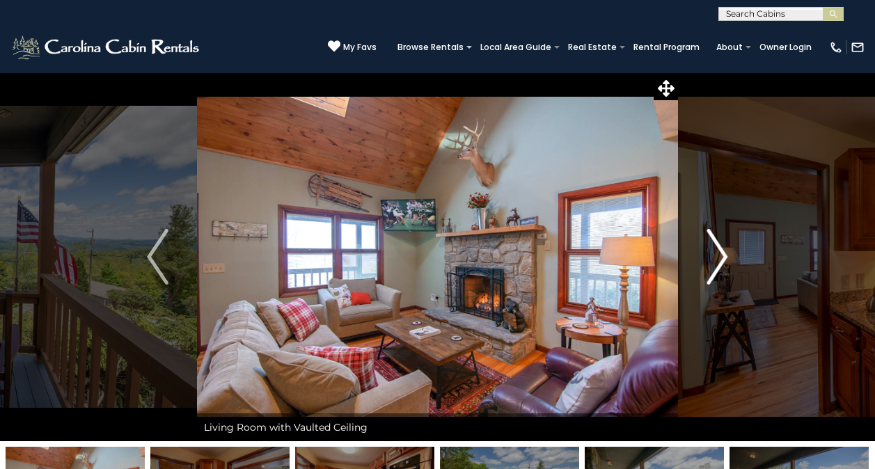
click at [718, 256] on img "Next" at bounding box center [717, 257] width 21 height 56
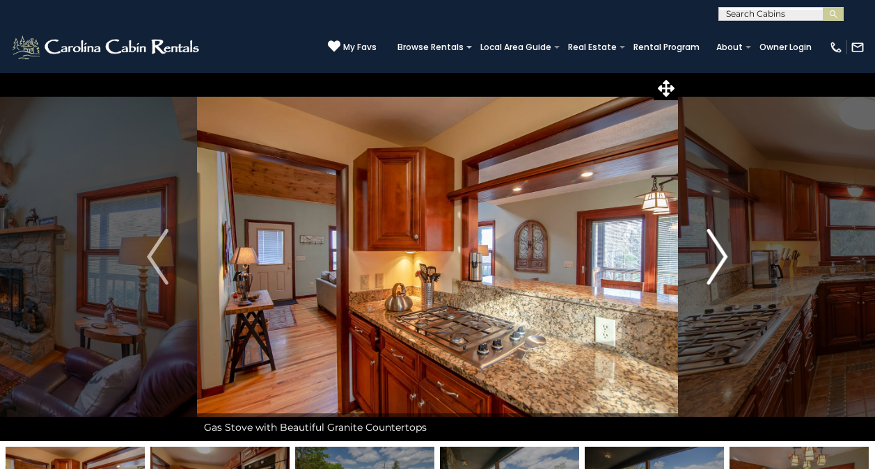
click at [718, 256] on img "Next" at bounding box center [717, 257] width 21 height 56
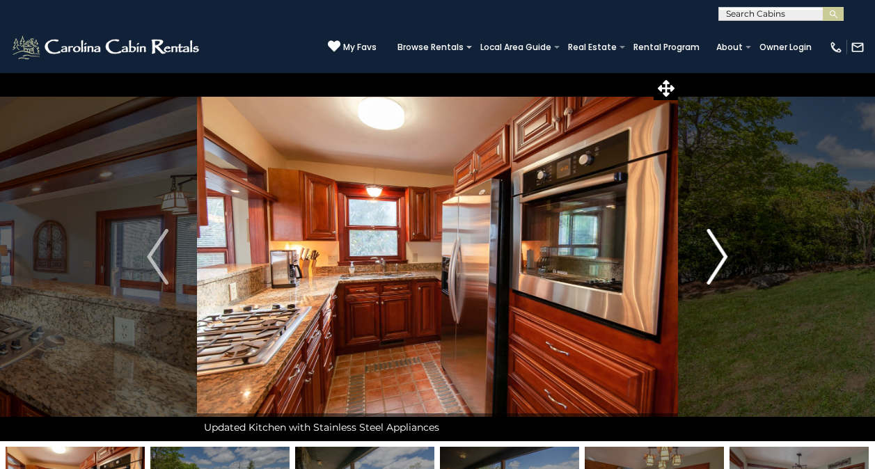
click at [718, 256] on img "Next" at bounding box center [717, 257] width 21 height 56
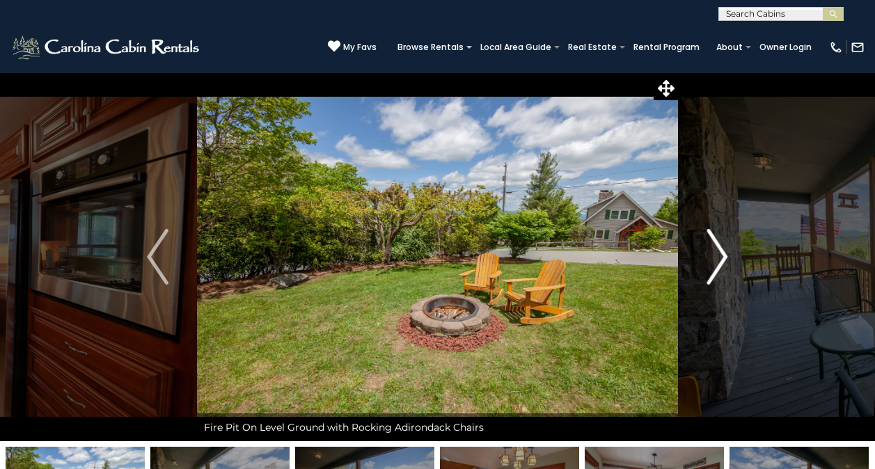
click at [718, 256] on img "Next" at bounding box center [717, 257] width 21 height 56
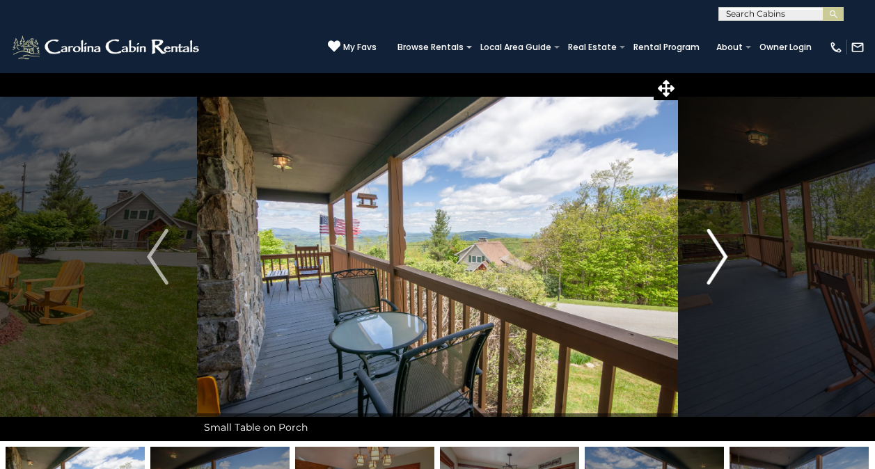
click at [718, 256] on img "Next" at bounding box center [717, 257] width 21 height 56
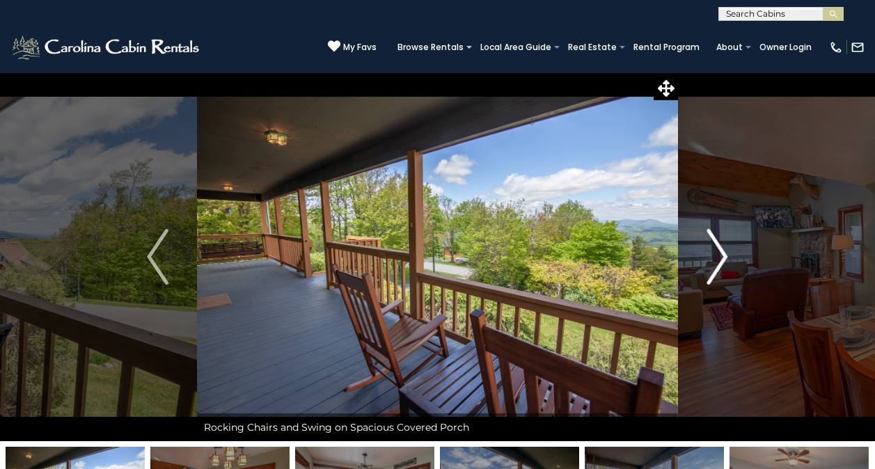
click at [718, 256] on img "Next" at bounding box center [717, 257] width 21 height 56
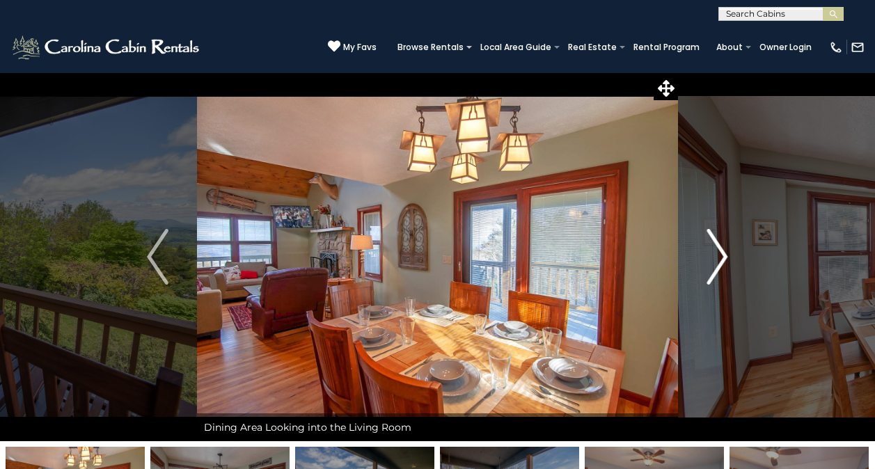
click at [718, 256] on img "Next" at bounding box center [717, 257] width 21 height 56
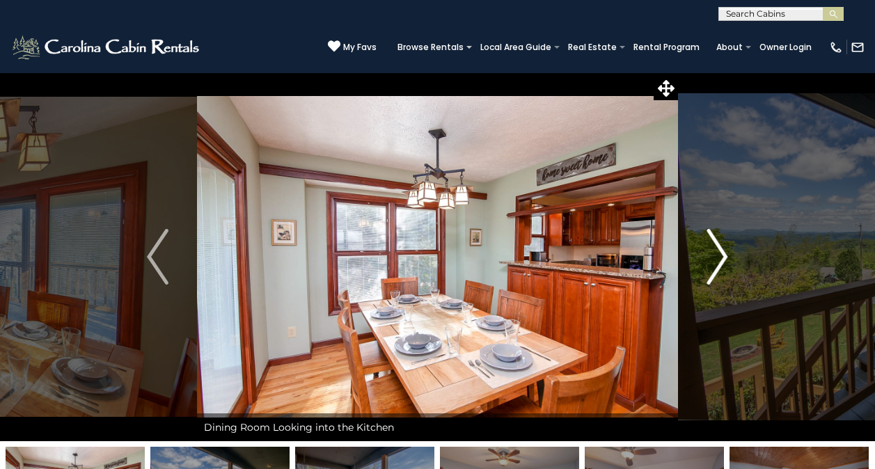
click at [718, 256] on img "Next" at bounding box center [717, 257] width 21 height 56
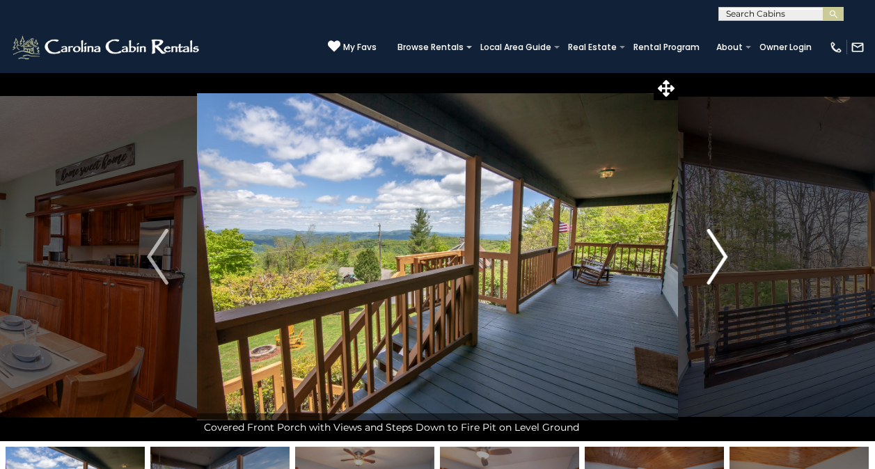
click at [718, 256] on img "Next" at bounding box center [717, 257] width 21 height 56
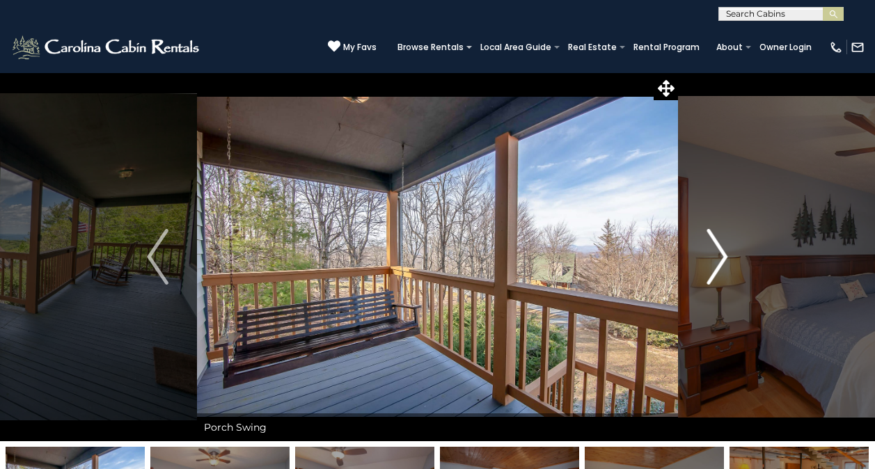
click at [718, 256] on img "Next" at bounding box center [717, 257] width 21 height 56
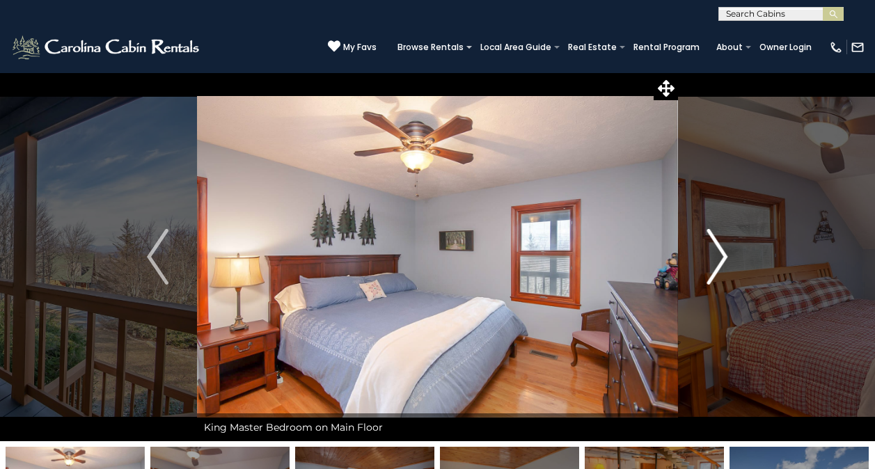
click at [718, 256] on img "Next" at bounding box center [717, 257] width 21 height 56
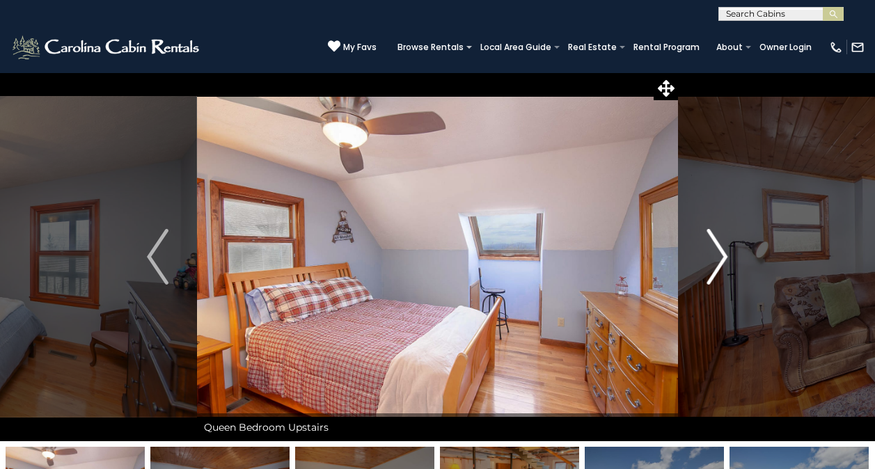
click at [718, 256] on img "Next" at bounding box center [717, 257] width 21 height 56
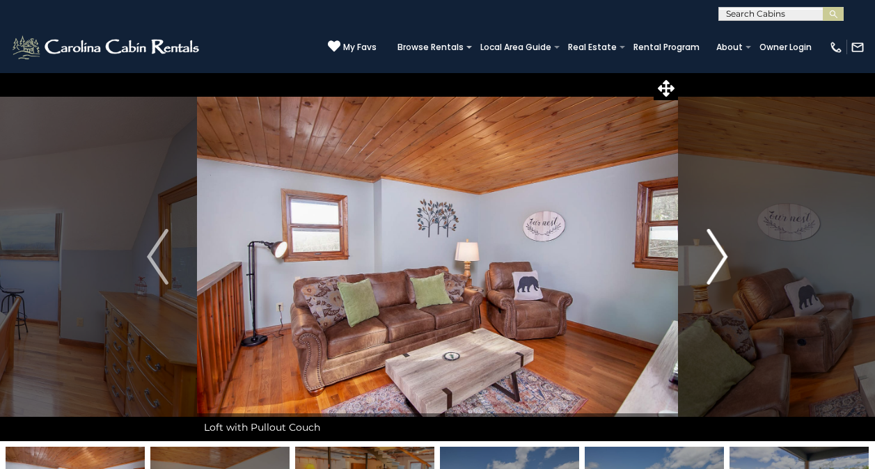
click at [718, 256] on img "Next" at bounding box center [717, 257] width 21 height 56
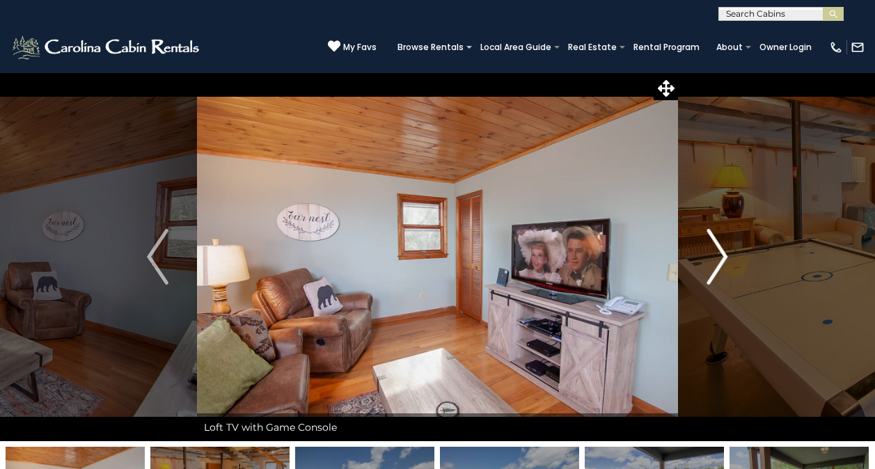
click at [718, 256] on img "Next" at bounding box center [717, 257] width 21 height 56
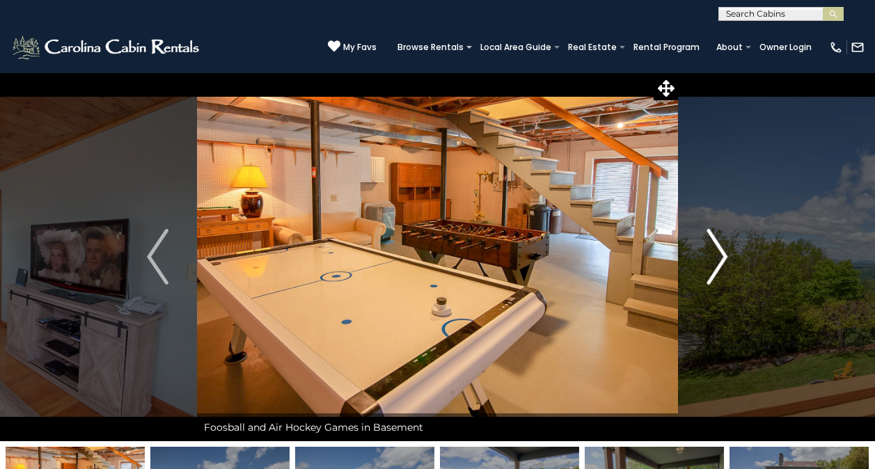
click at [718, 256] on img "Next" at bounding box center [717, 257] width 21 height 56
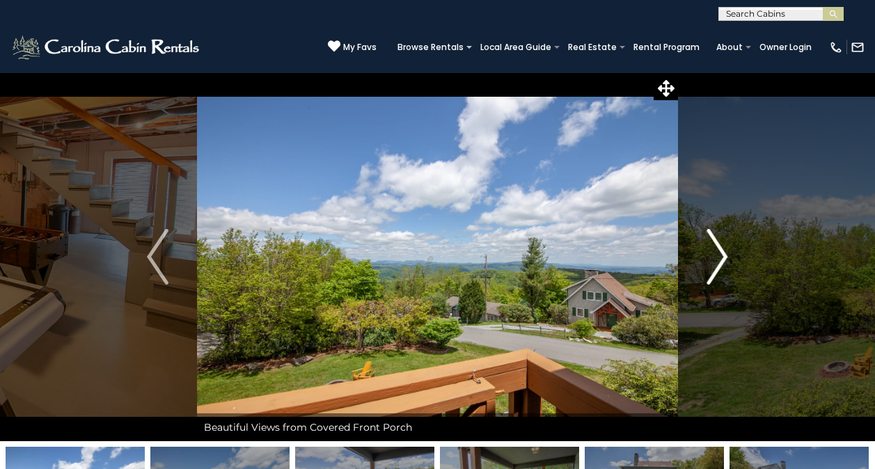
click at [718, 256] on img "Next" at bounding box center [717, 257] width 21 height 56
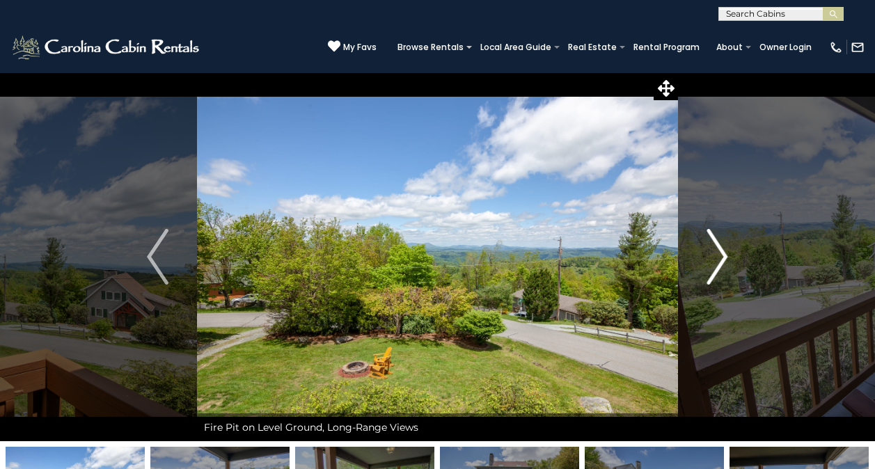
click at [718, 256] on img "Next" at bounding box center [717, 257] width 21 height 56
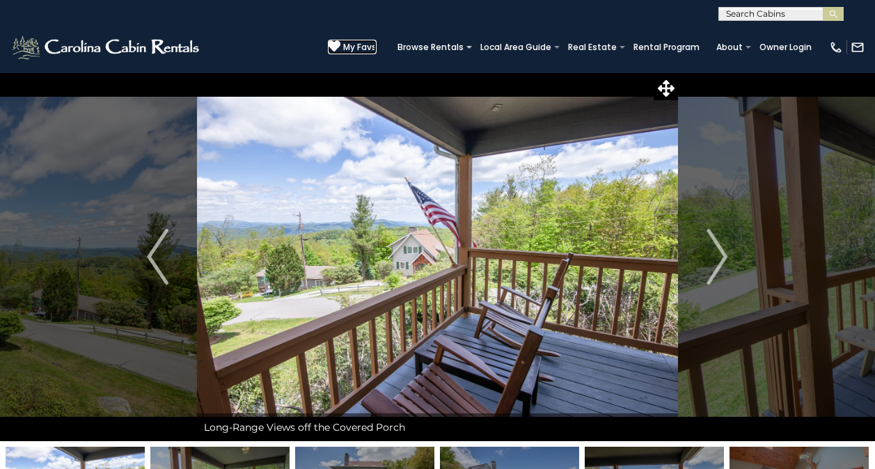
click at [340, 42] on icon at bounding box center [334, 46] width 13 height 13
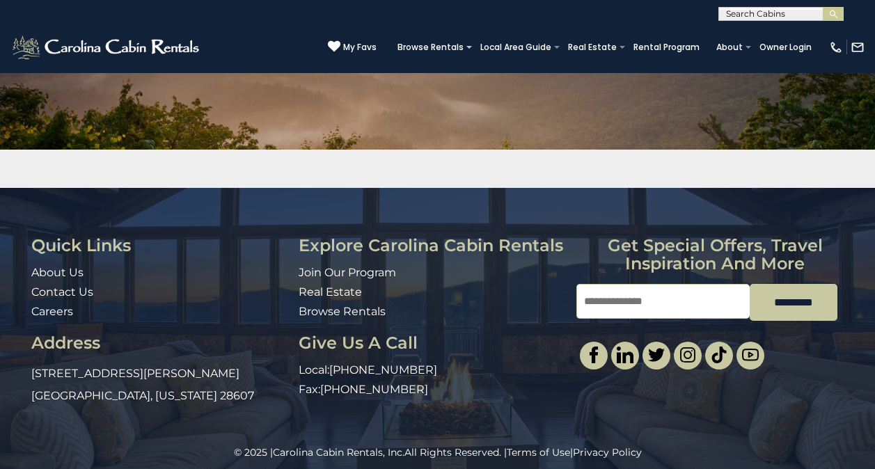
scroll to position [178, 0]
